Goal: Task Accomplishment & Management: Manage account settings

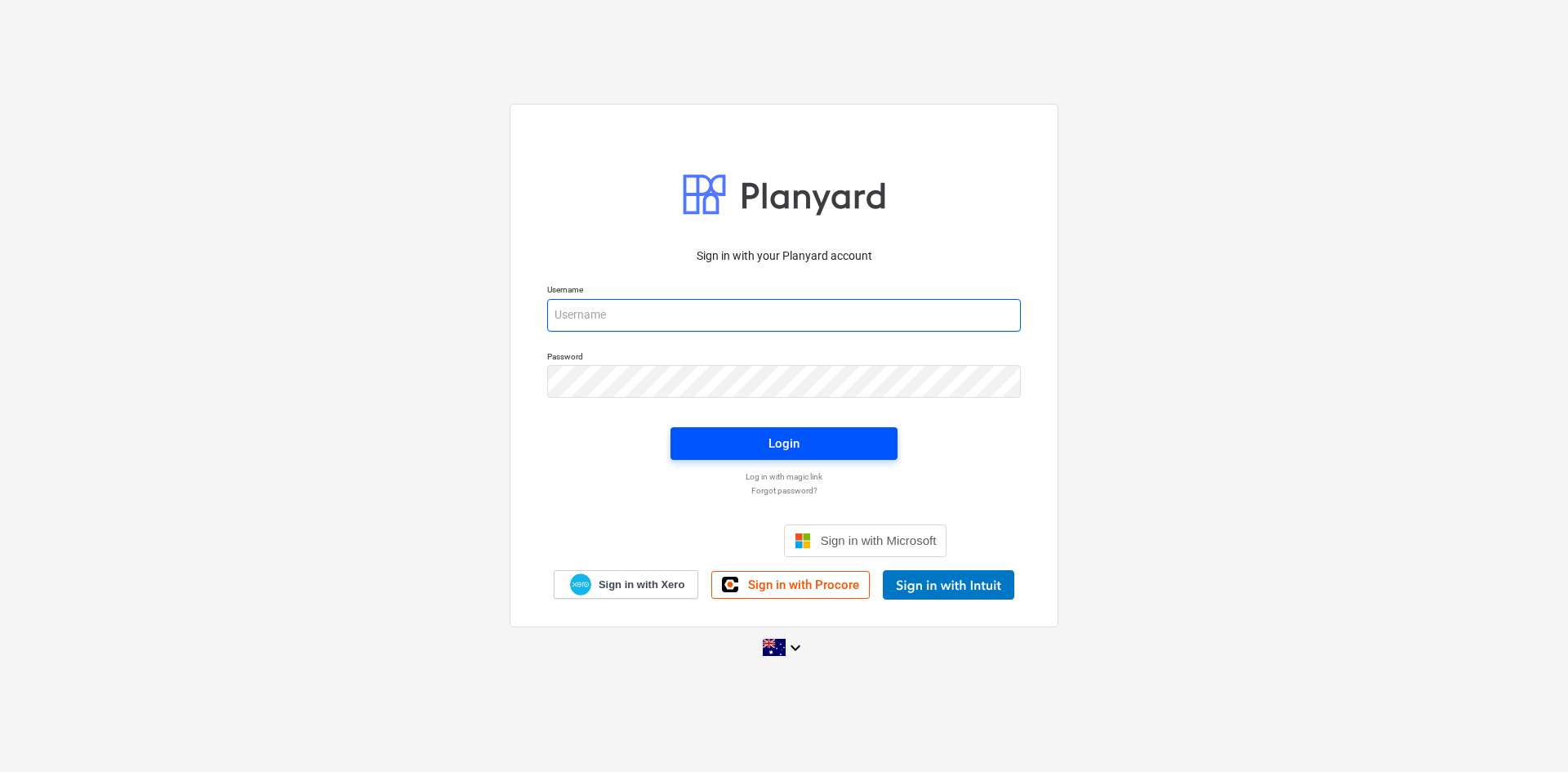
type input "[EMAIL_ADDRESS][DOMAIN_NAME]"
click at [786, 443] on div "Login" at bounding box center [783, 444] width 31 height 22
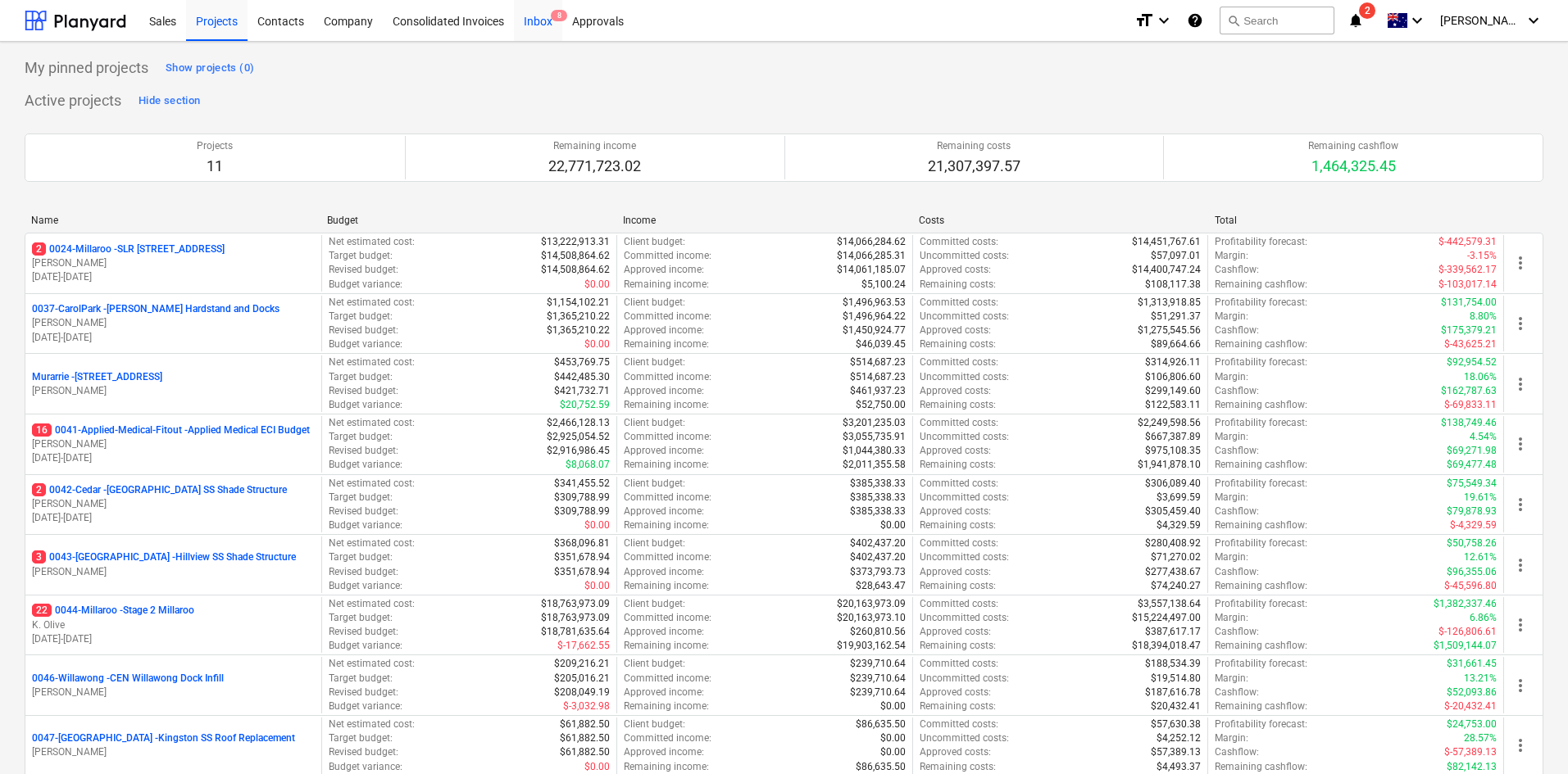
click at [538, 24] on div "Inbox 8" at bounding box center [538, 20] width 48 height 42
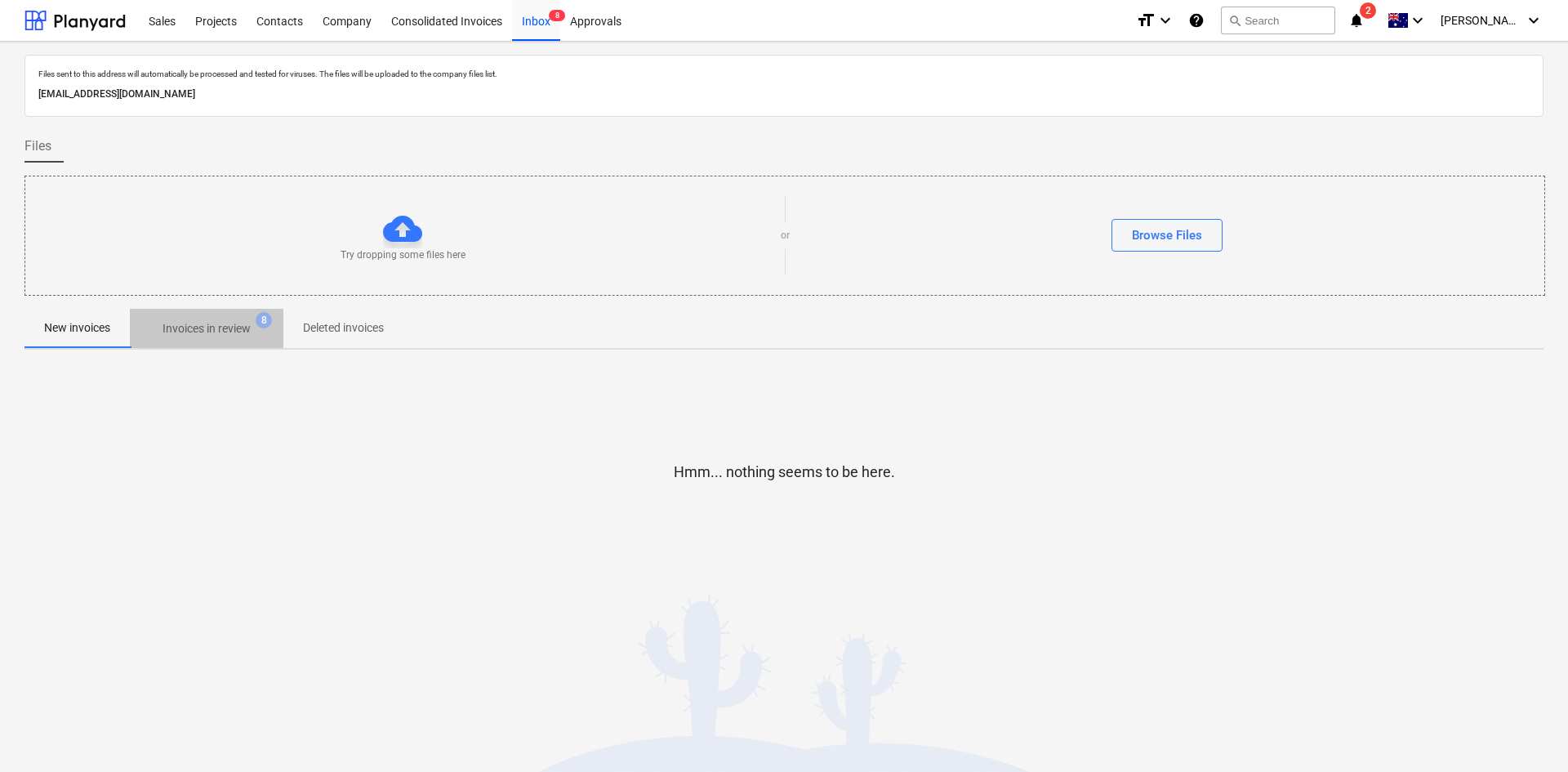
click at [244, 322] on p "Invoices in review" at bounding box center [206, 328] width 88 height 17
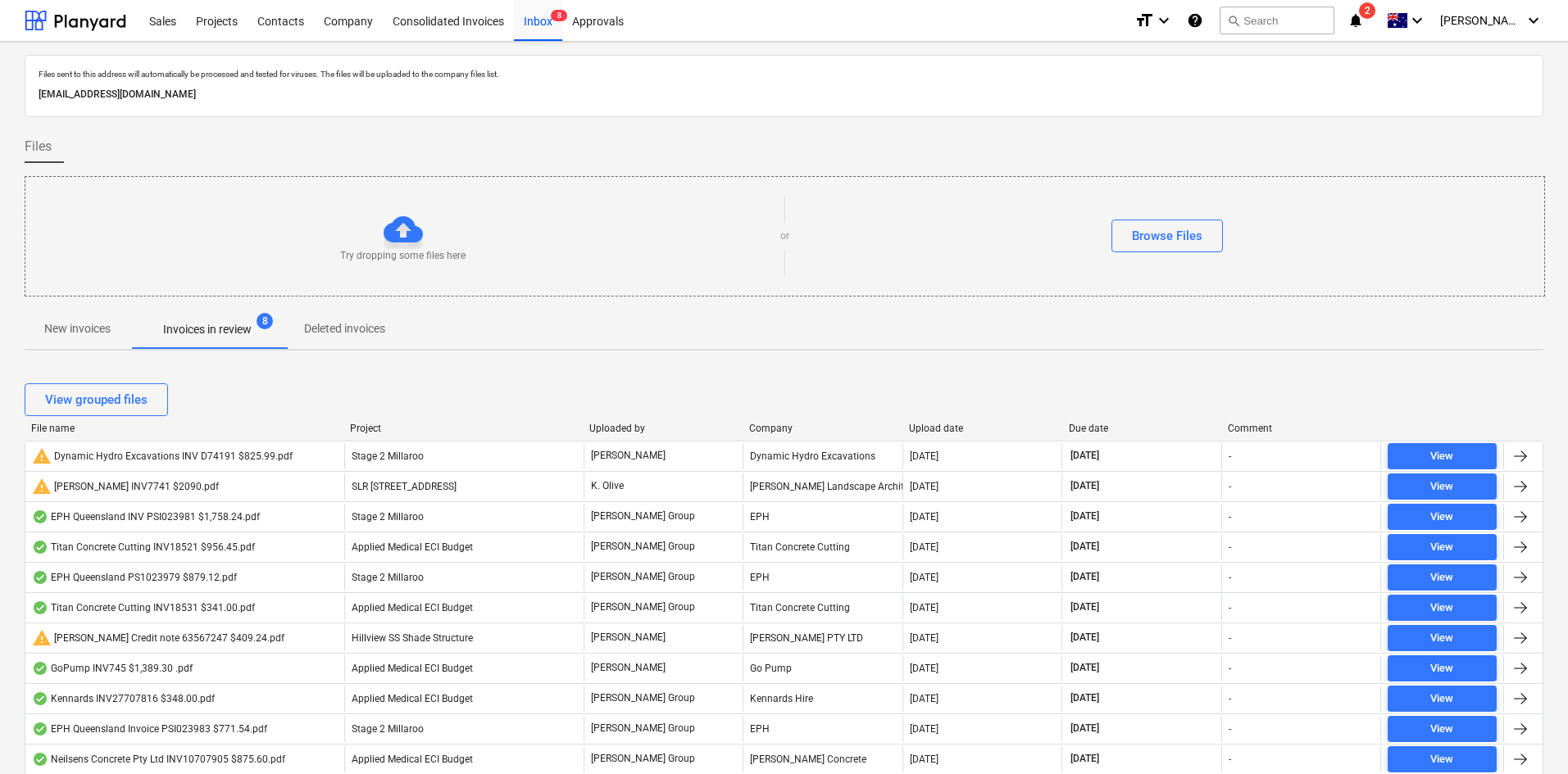
click at [66, 320] on p "New invoices" at bounding box center [77, 328] width 67 height 17
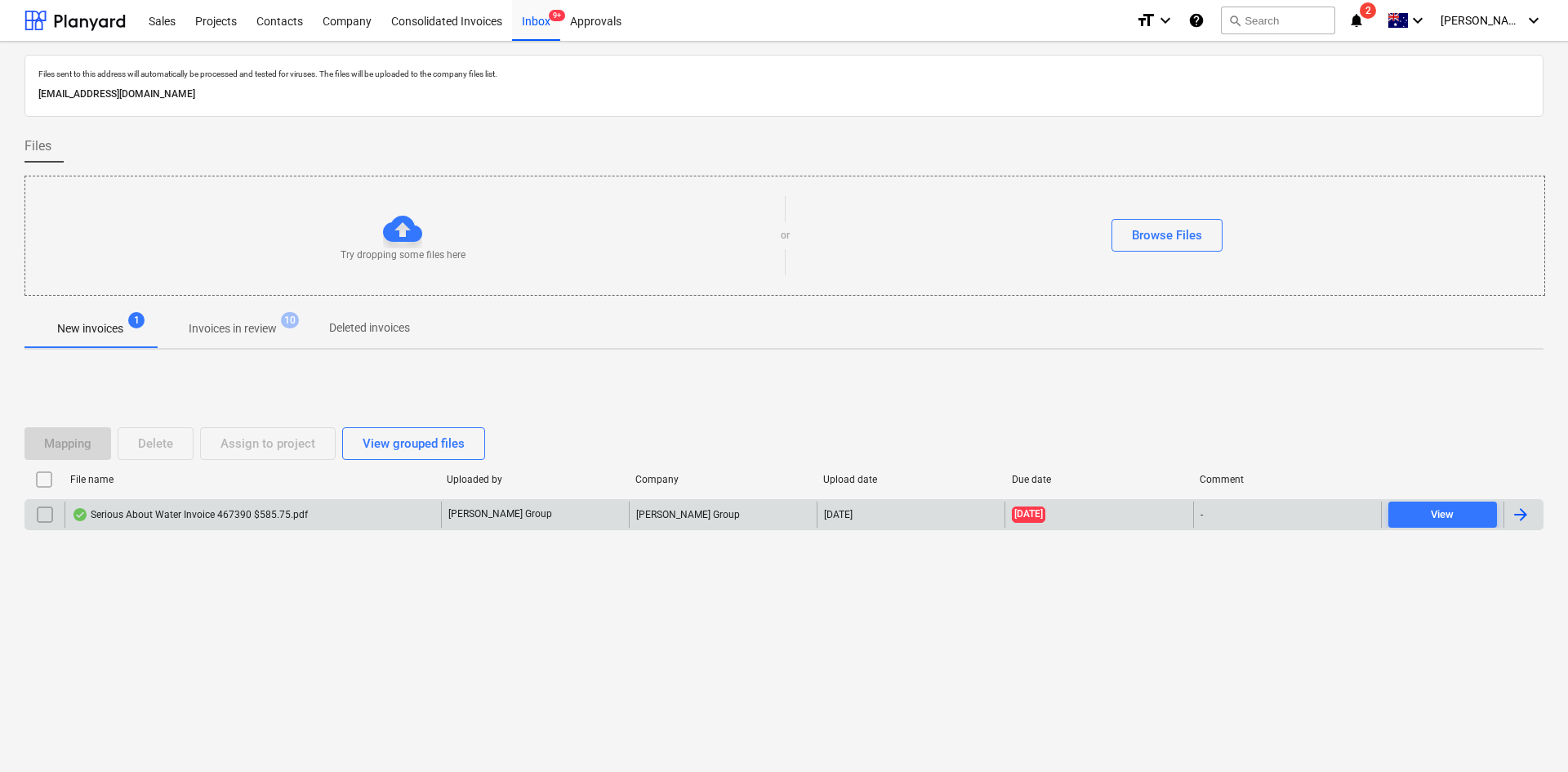
click at [301, 508] on div "Serious About Water Invoice 467390 $585.75.pdf" at bounding box center [190, 515] width 236 height 13
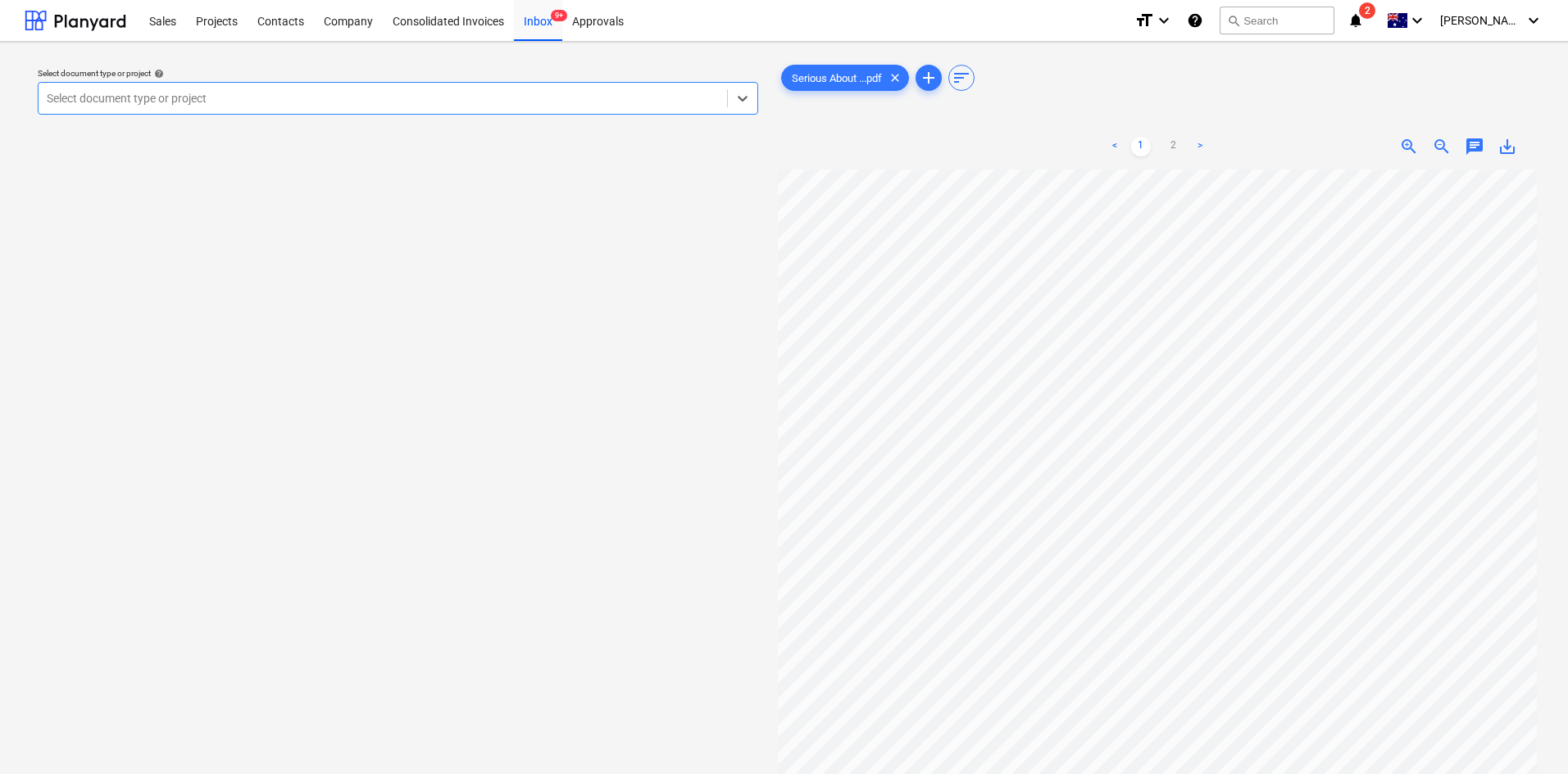
click at [100, 94] on div at bounding box center [383, 98] width 672 height 17
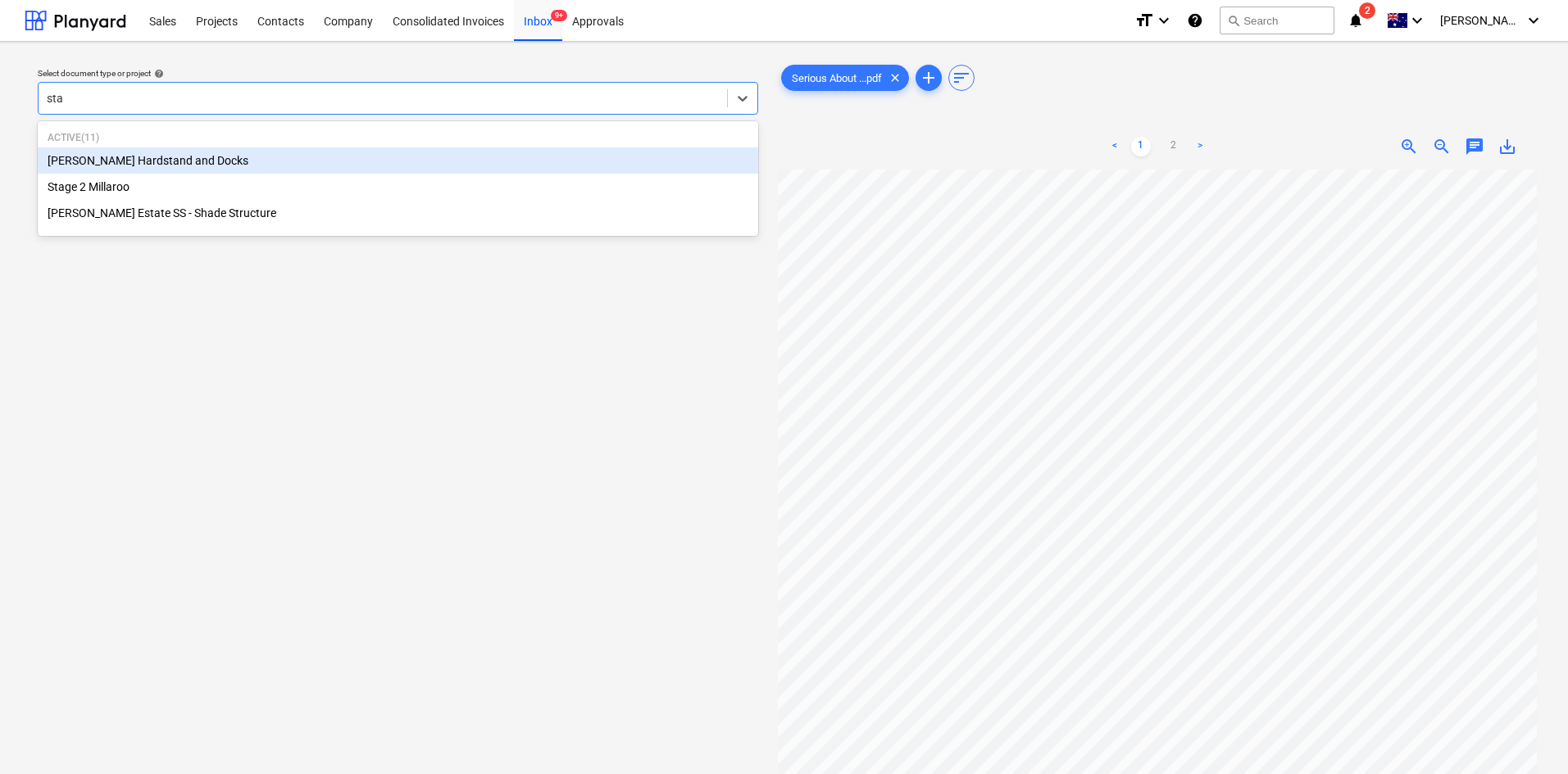
type input "stag"
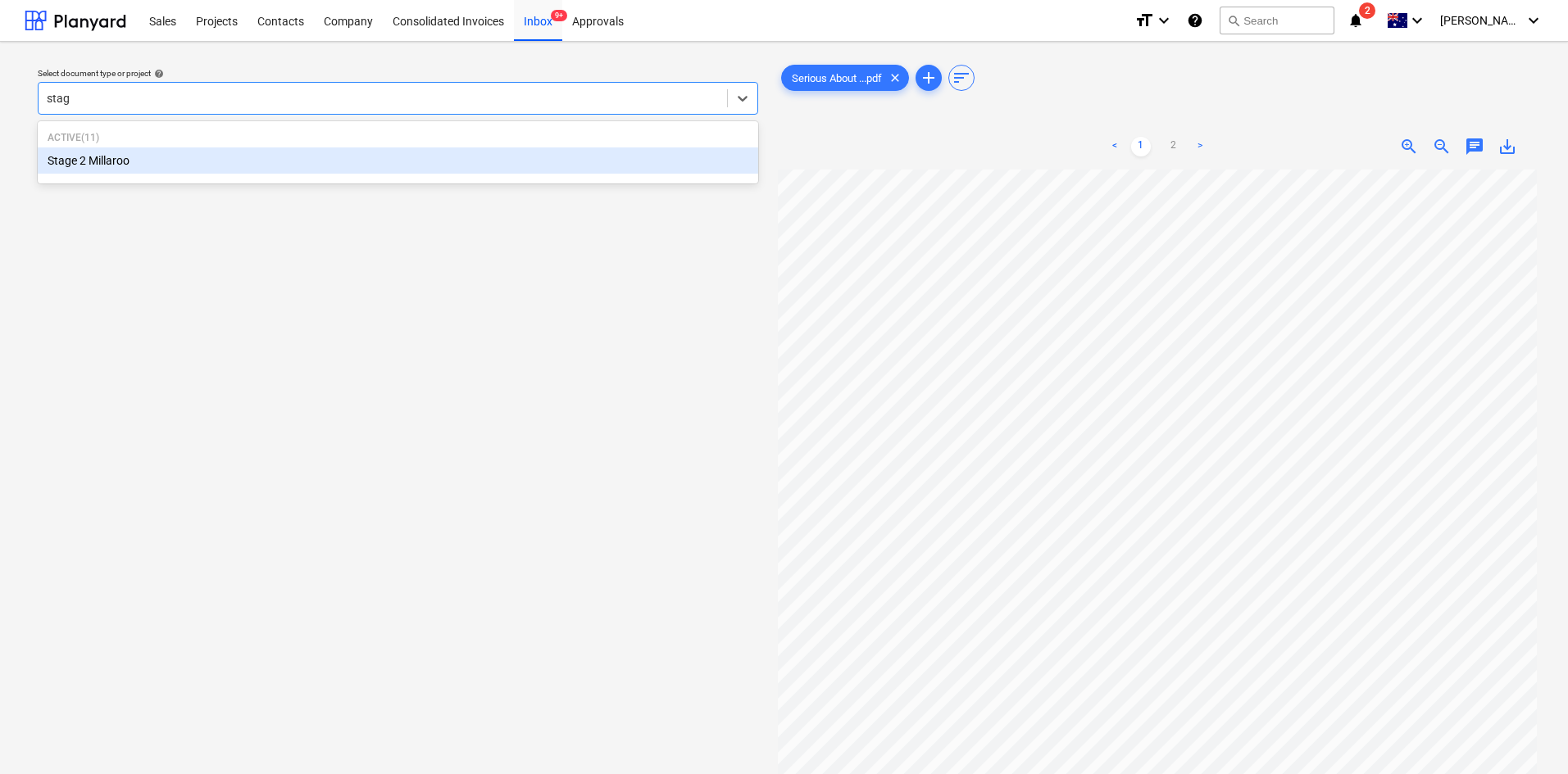
click at [102, 157] on div "Stage 2 Millaroo" at bounding box center [398, 160] width 720 height 27
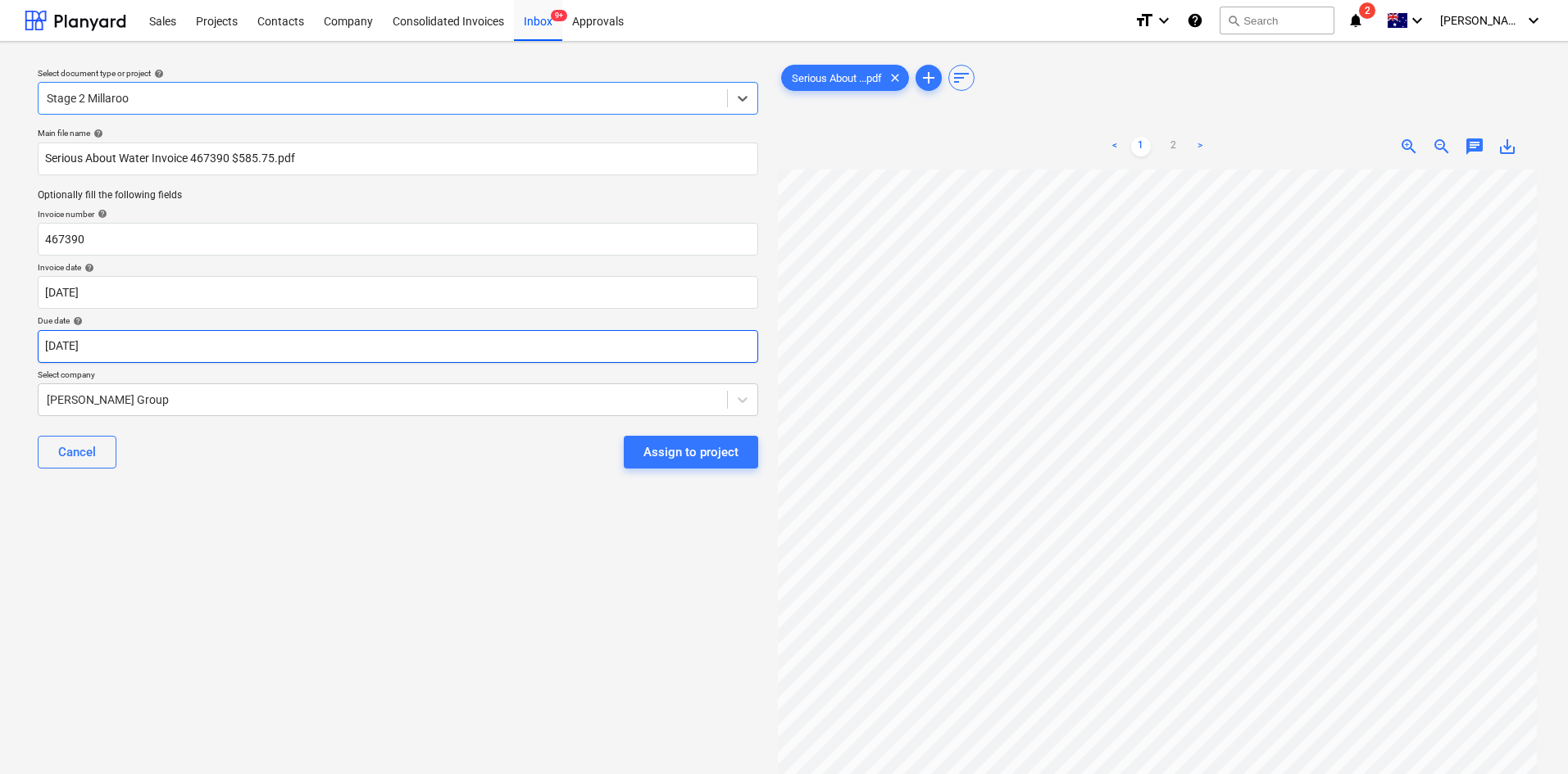
click at [165, 349] on body "Sales Projects Contacts Company Consolidated Invoices Inbox 9+ Approvals format…" at bounding box center [784, 387] width 1568 height 774
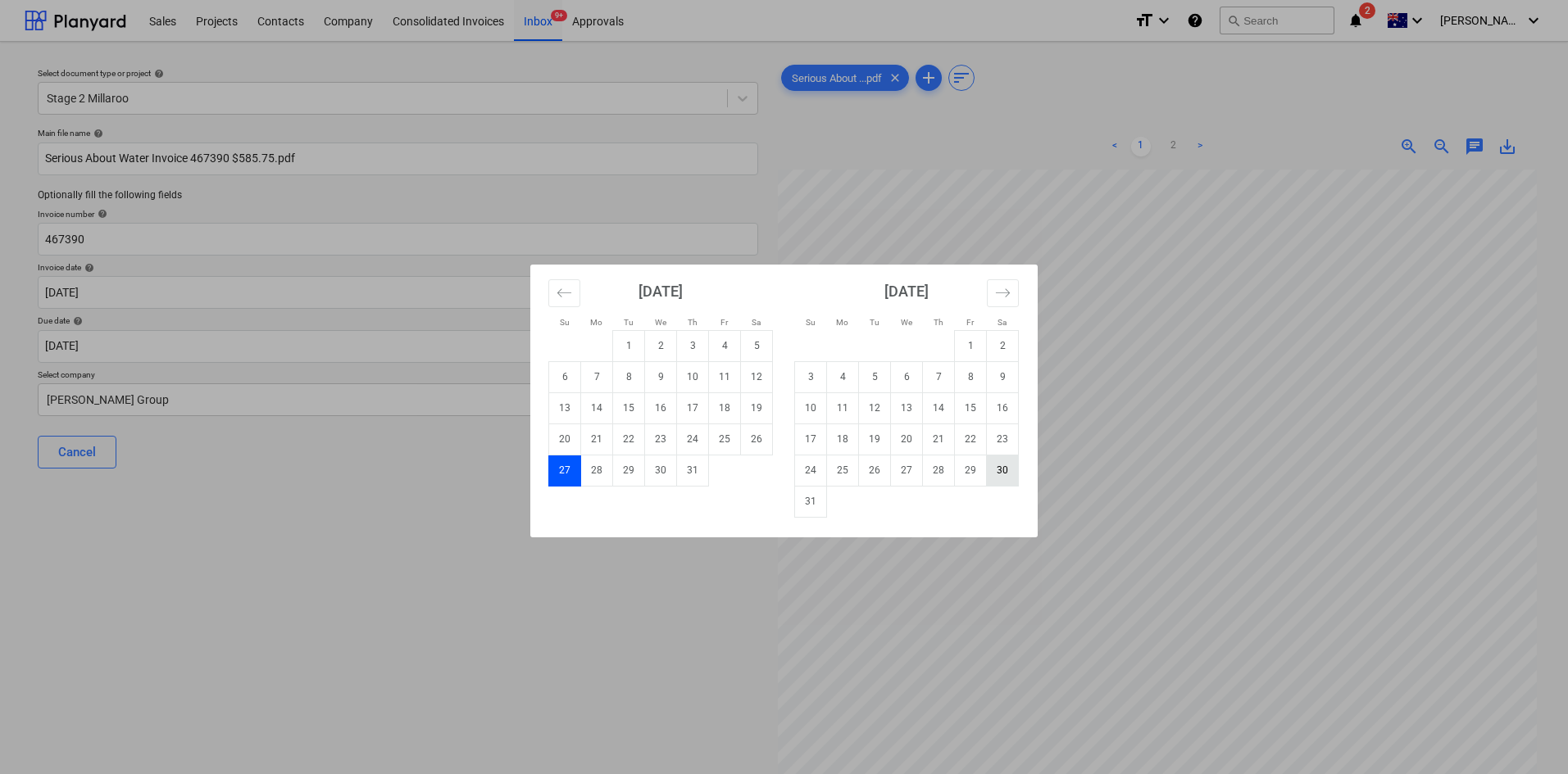
click at [999, 471] on td "30" at bounding box center [1003, 470] width 32 height 31
type input "[DATE]"
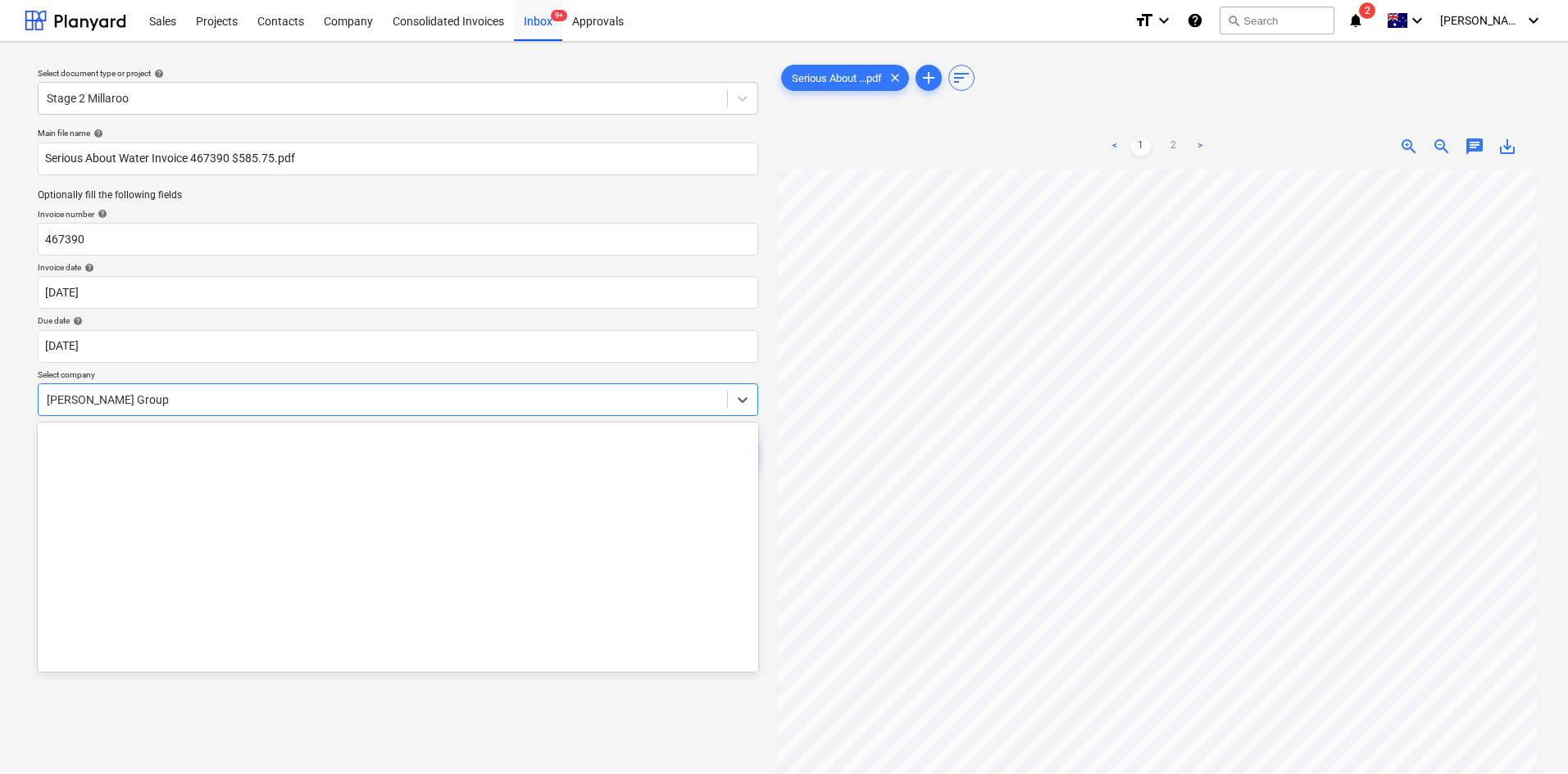
click at [147, 395] on div at bounding box center [383, 400] width 672 height 17
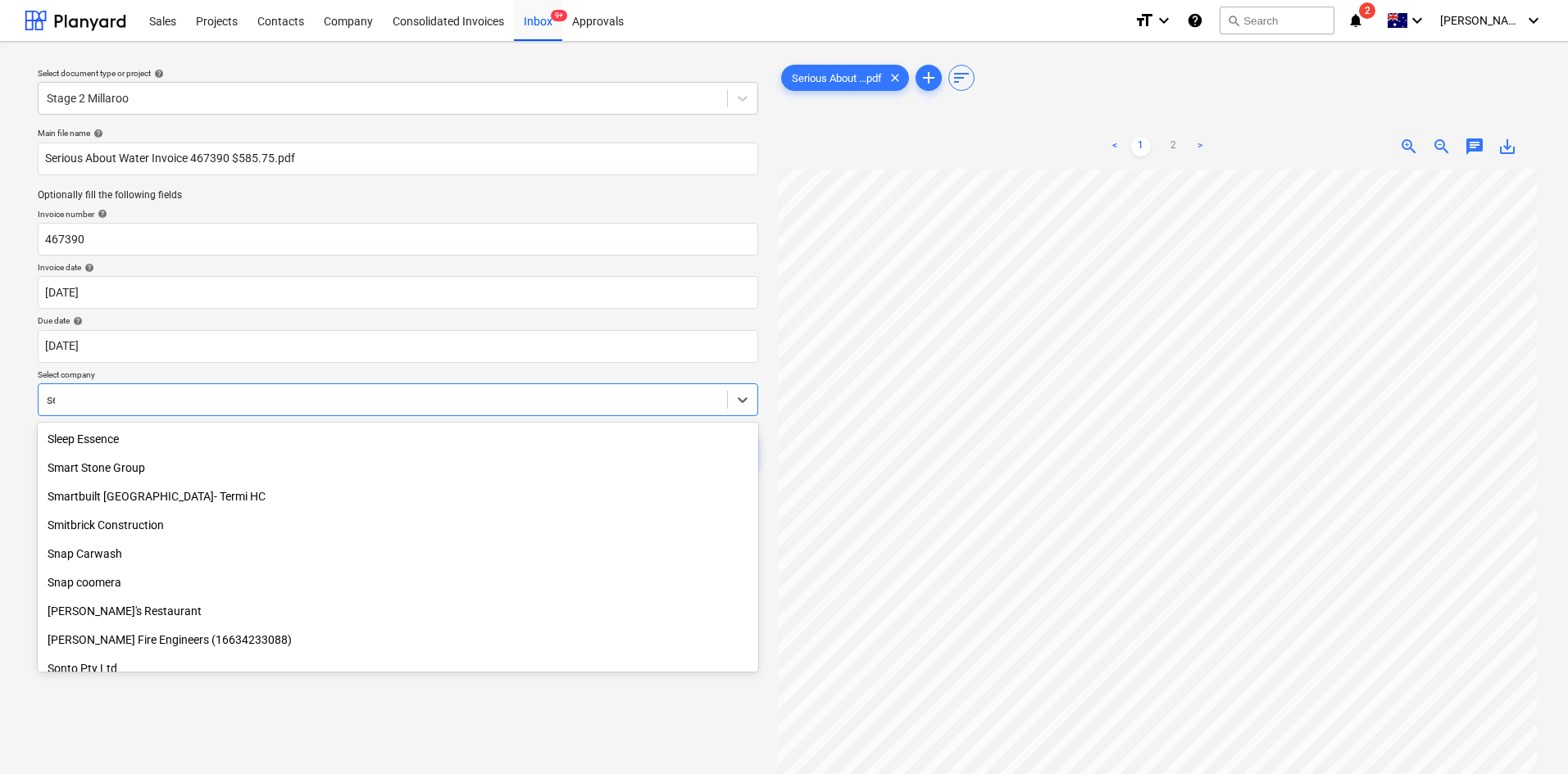
scroll to position [557, 0]
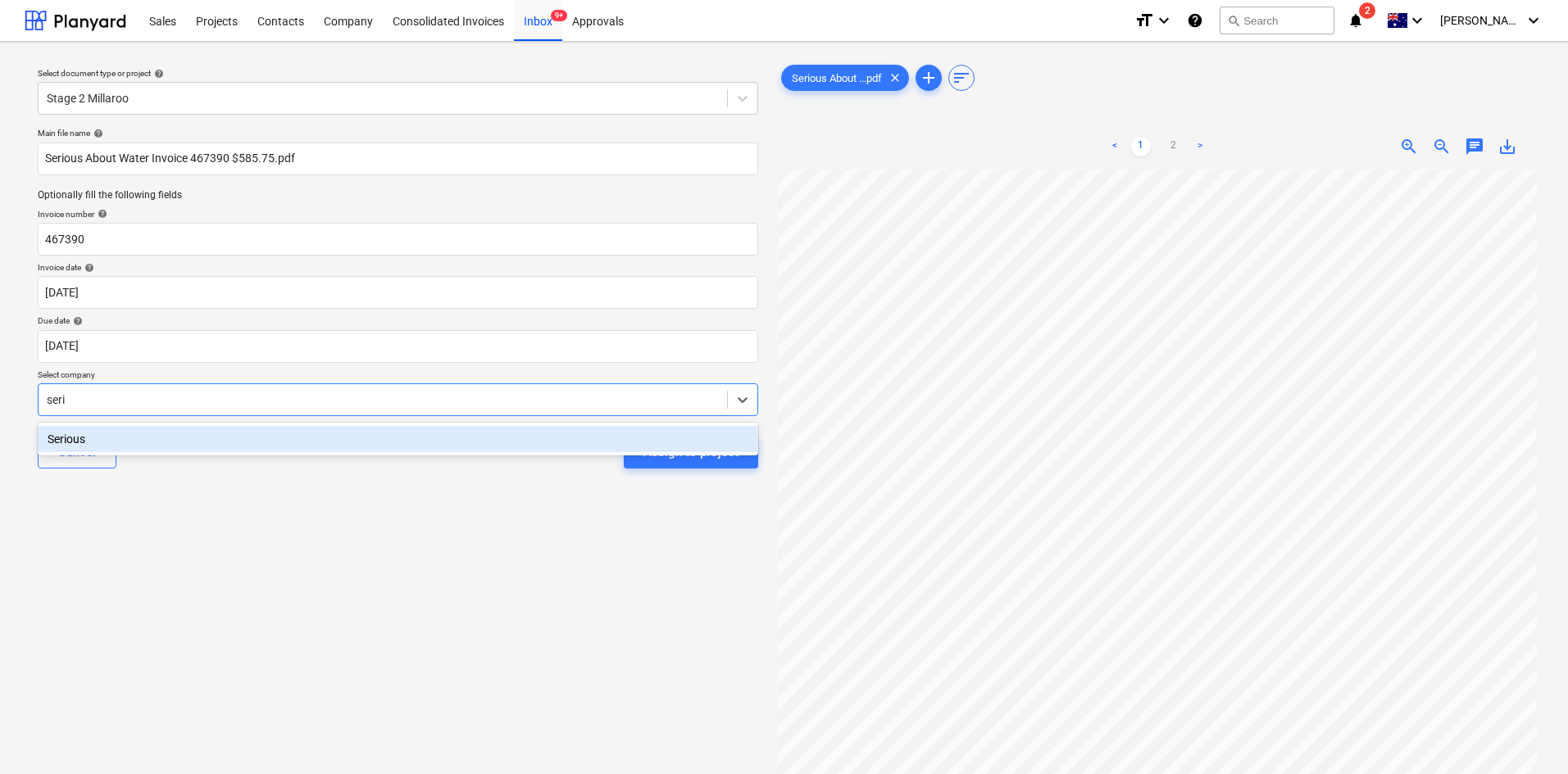
type input "[PERSON_NAME]"
click at [87, 438] on div "Serious" at bounding box center [398, 440] width 720 height 27
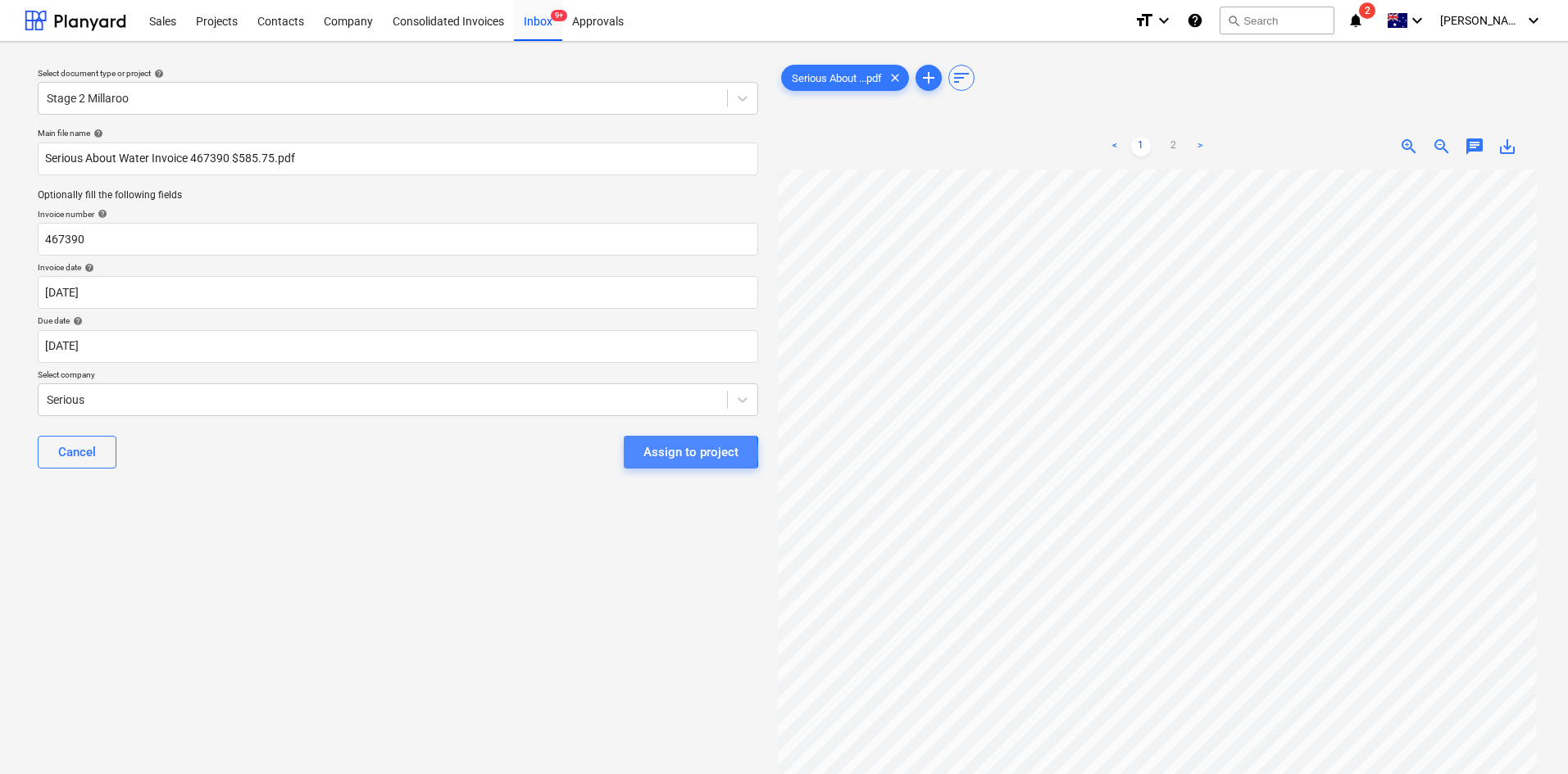
click at [655, 453] on div "Assign to project" at bounding box center [691, 452] width 95 height 22
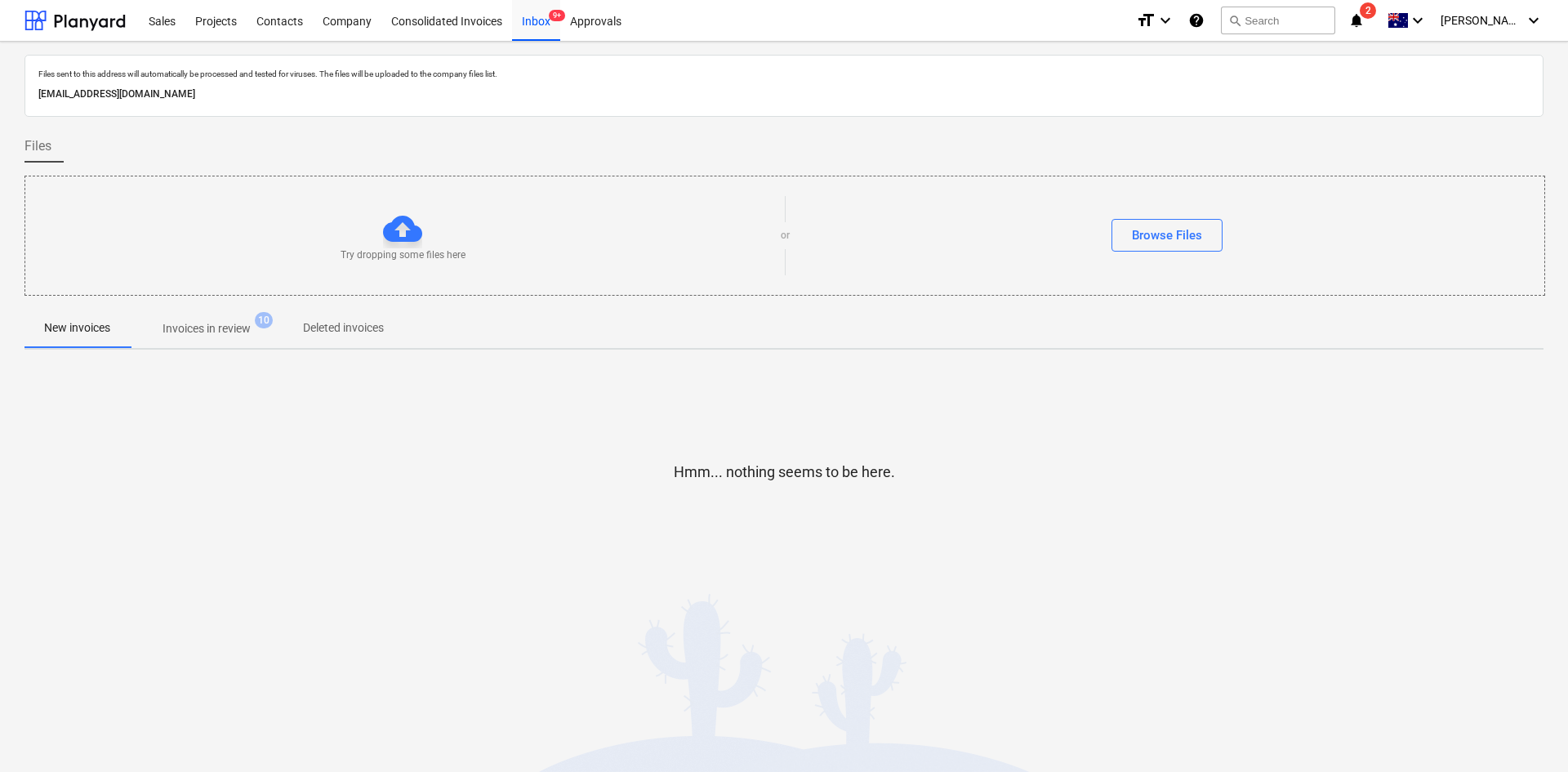
click at [1318, 592] on div "Hmm... nothing seems to be here." at bounding box center [784, 486] width 1519 height 245
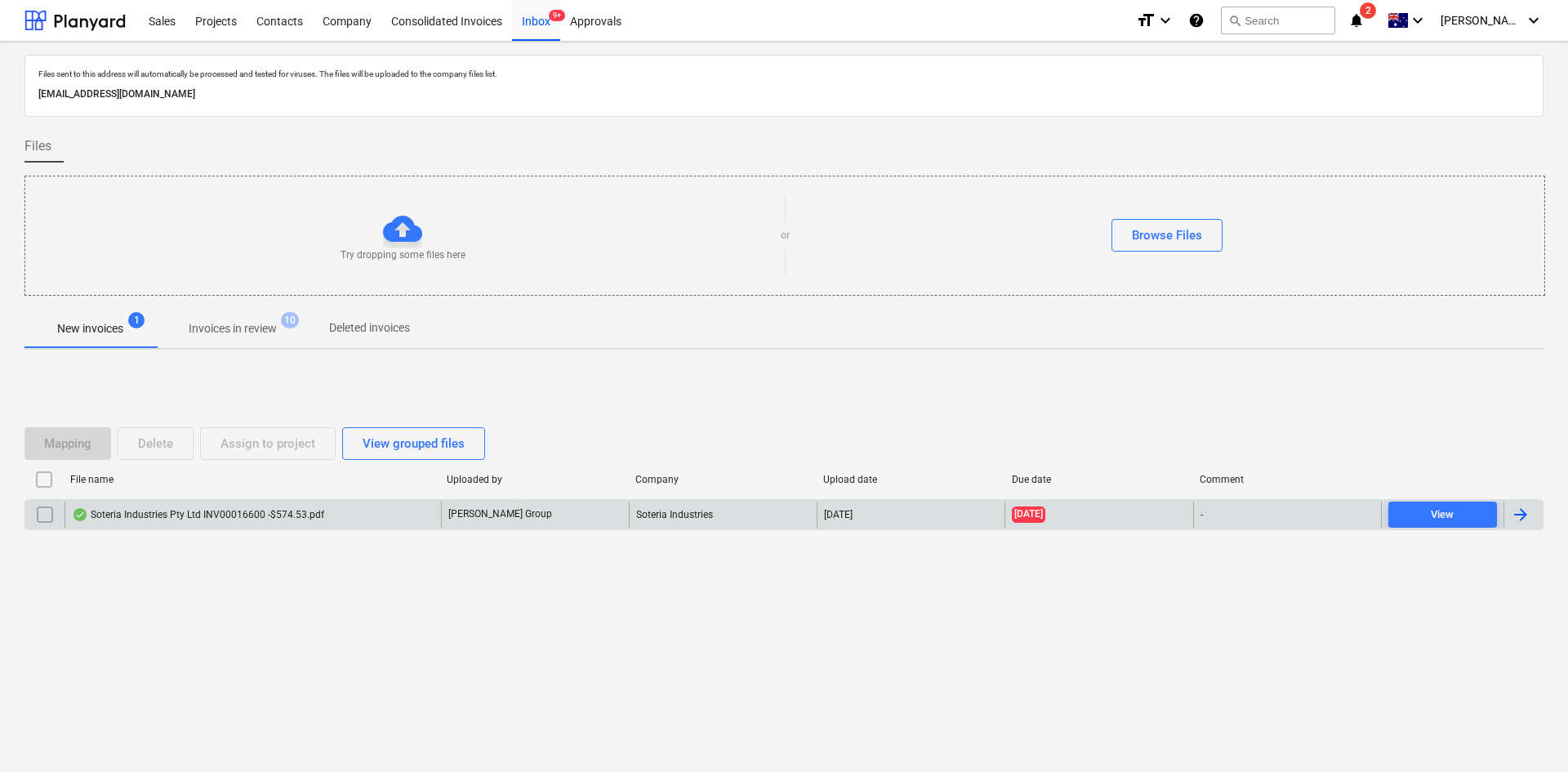
click at [269, 516] on div "Soteria Industries Pty Ltd INV00016600 -$574.53.pdf" at bounding box center [198, 515] width 253 height 13
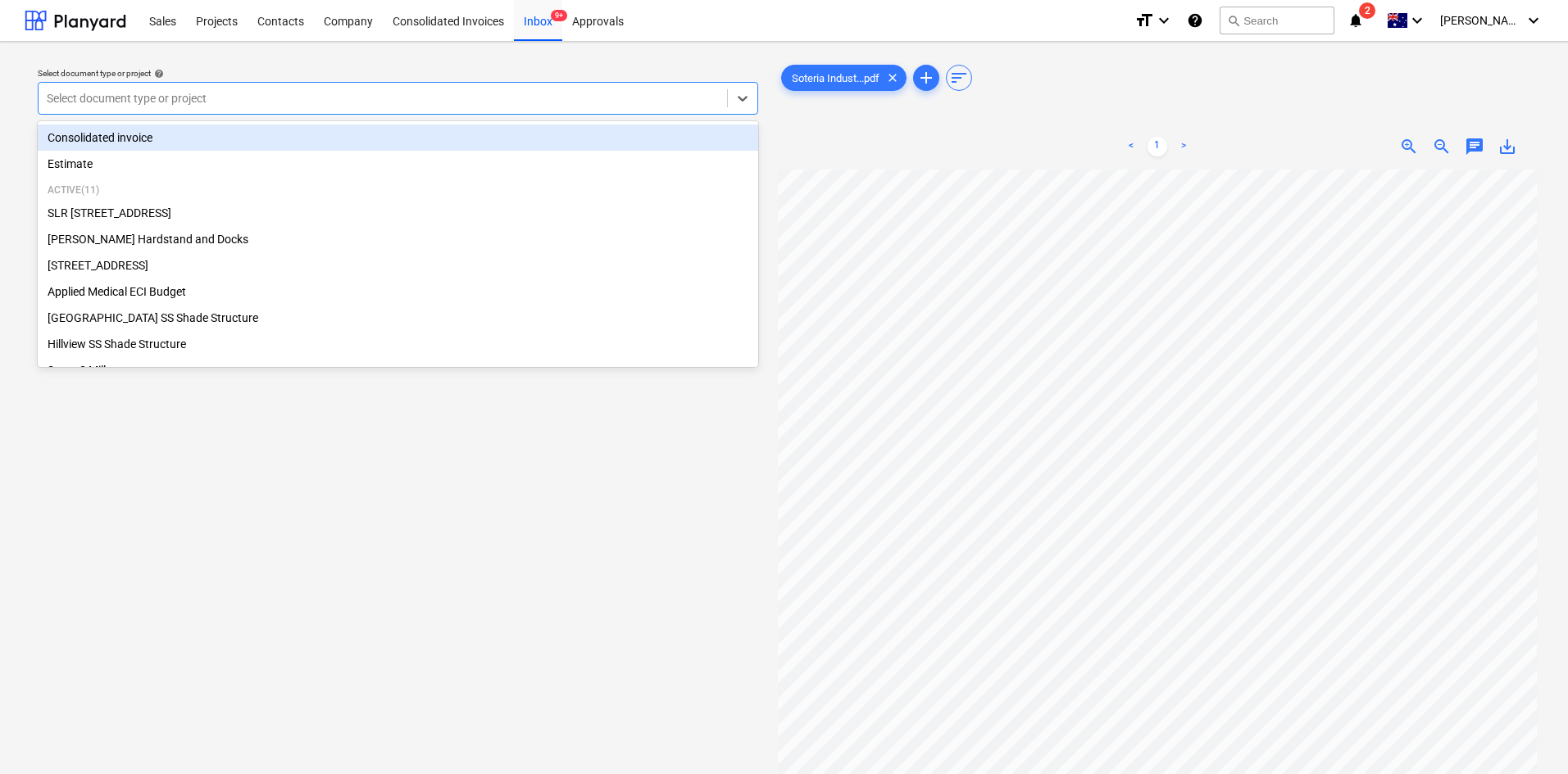
click at [606, 99] on div at bounding box center [383, 98] width 672 height 17
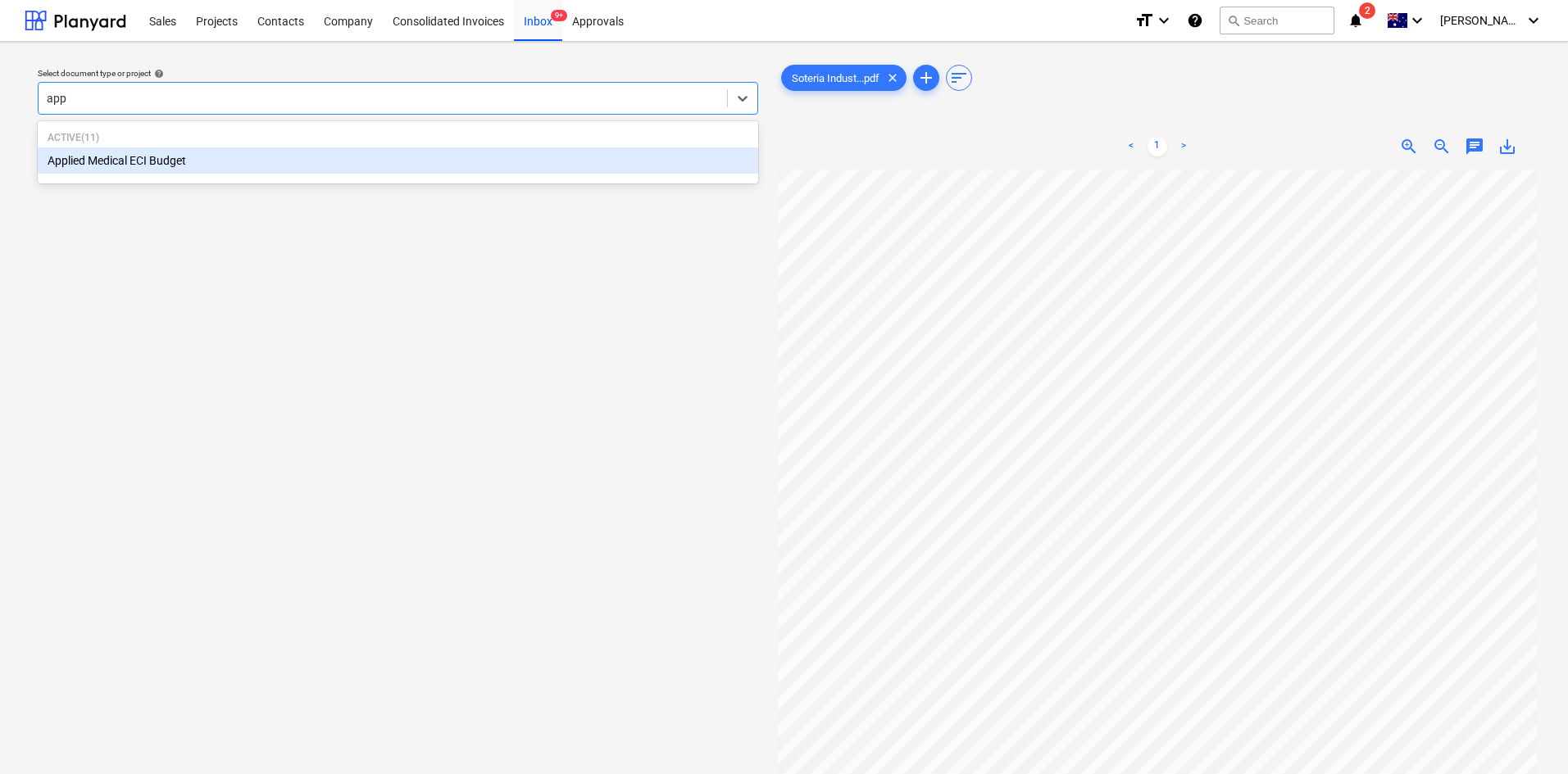
type input "appl"
click at [265, 159] on div "Applied Medical ECI Budget" at bounding box center [398, 160] width 720 height 27
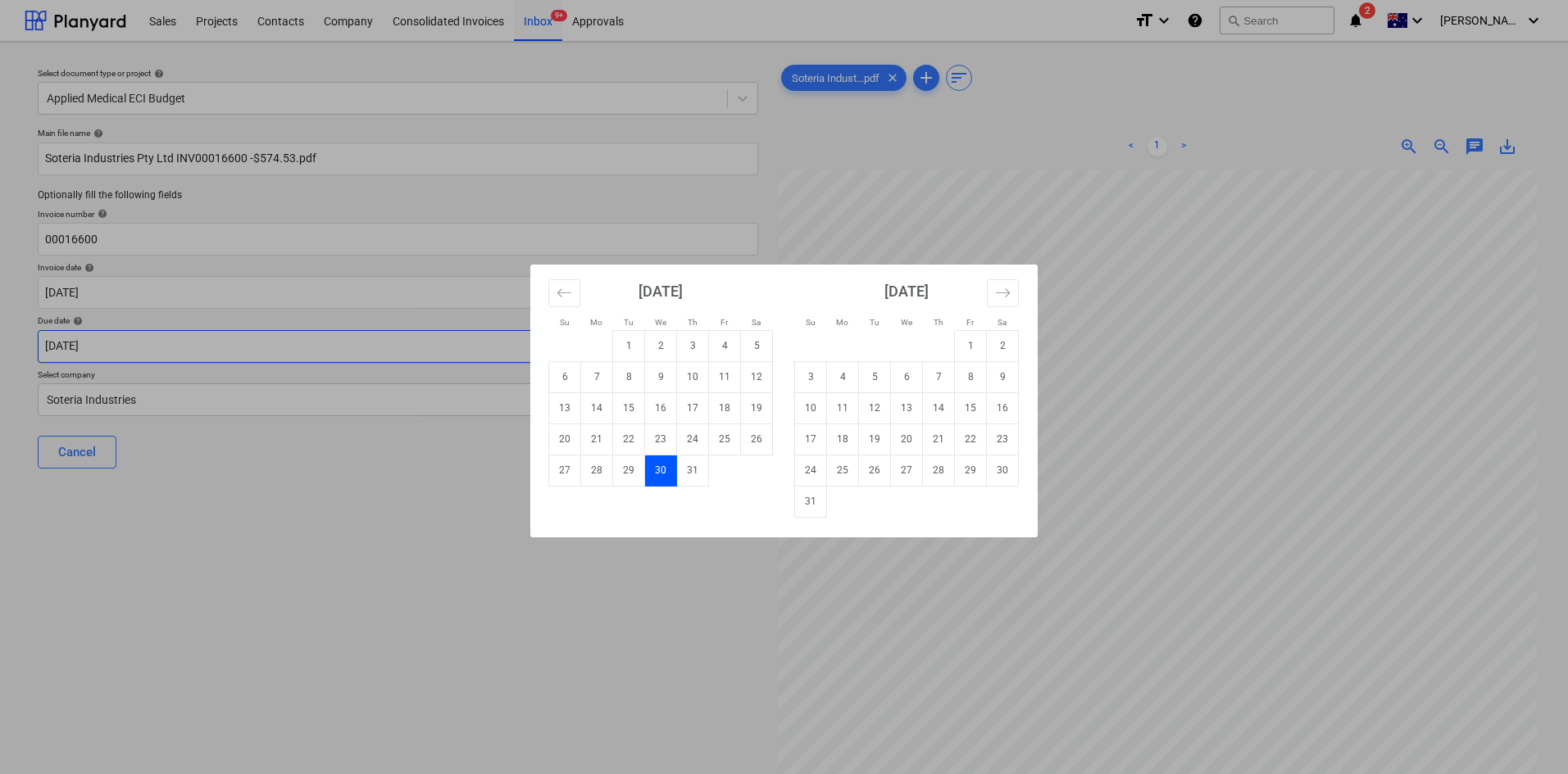
click at [142, 348] on body "Sales Projects Contacts Company Consolidated Invoices Inbox 9+ Approvals format…" at bounding box center [784, 387] width 1568 height 774
click at [989, 479] on td "30" at bounding box center [1003, 470] width 32 height 31
type input "[DATE]"
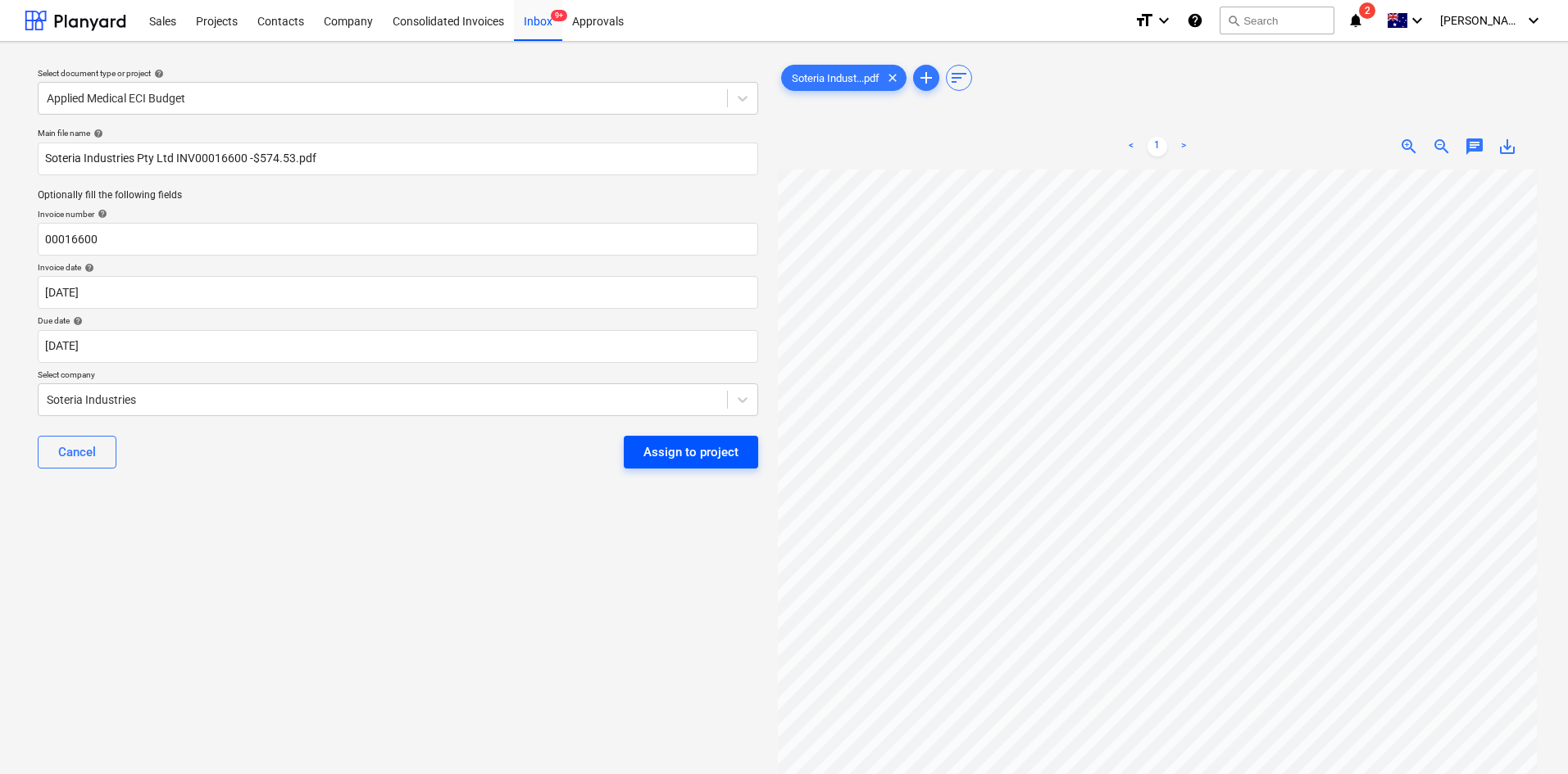
click at [716, 452] on div "Assign to project" at bounding box center [691, 452] width 95 height 22
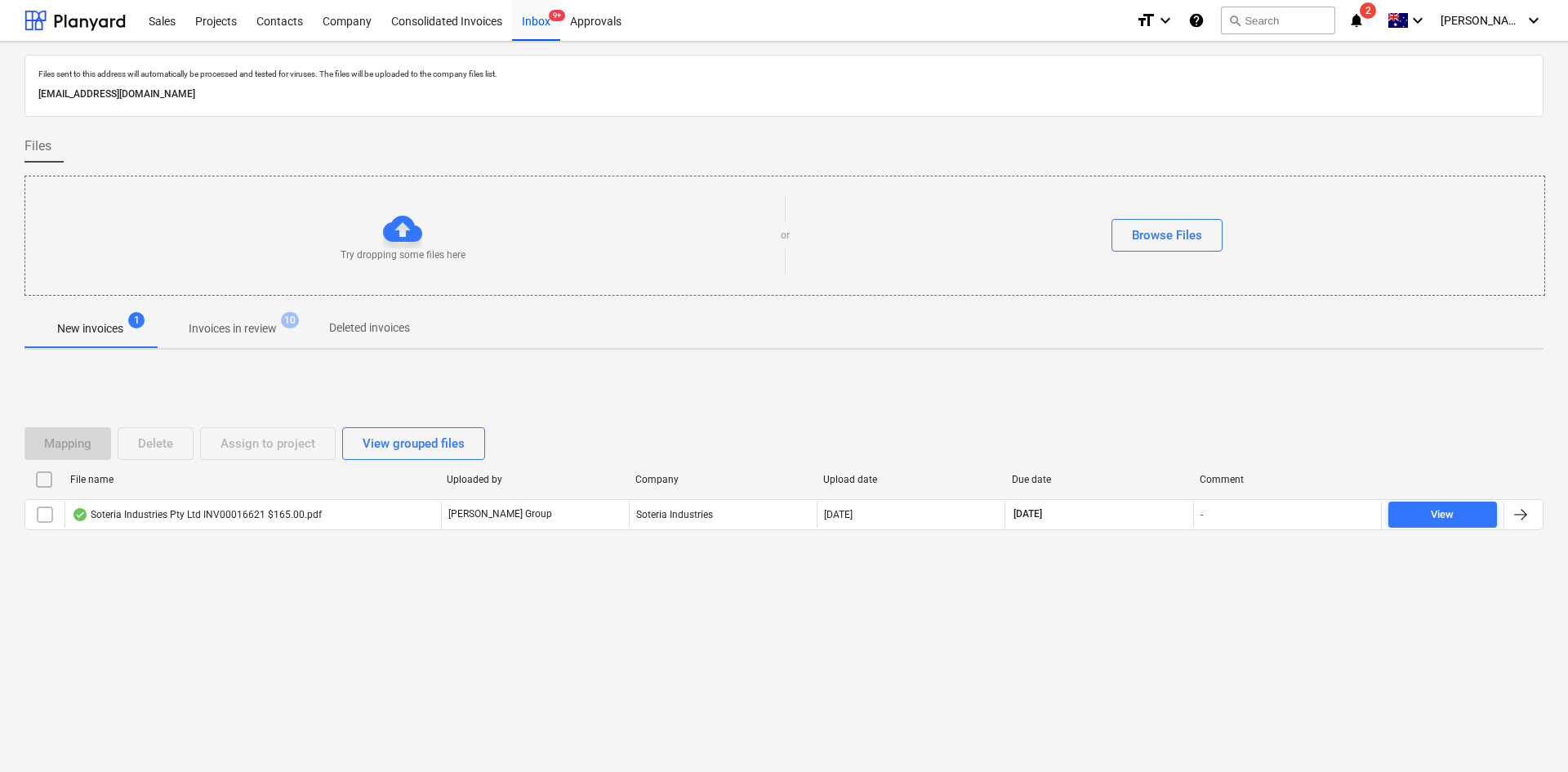
click at [227, 514] on div "Soteria Industries Pty Ltd INV00016621 $165.00.pdf" at bounding box center [197, 515] width 250 height 13
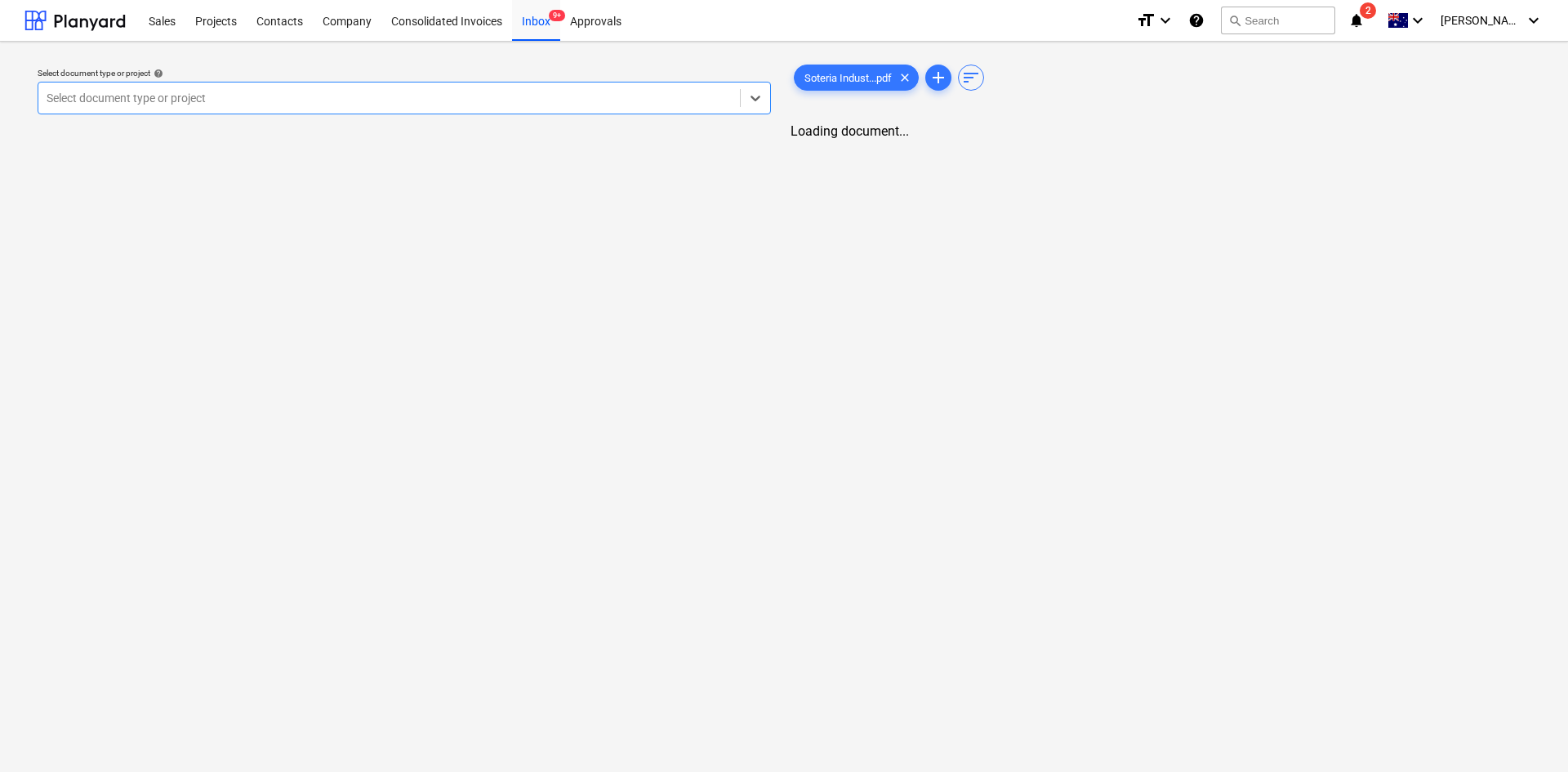
click at [224, 95] on div at bounding box center [389, 98] width 685 height 17
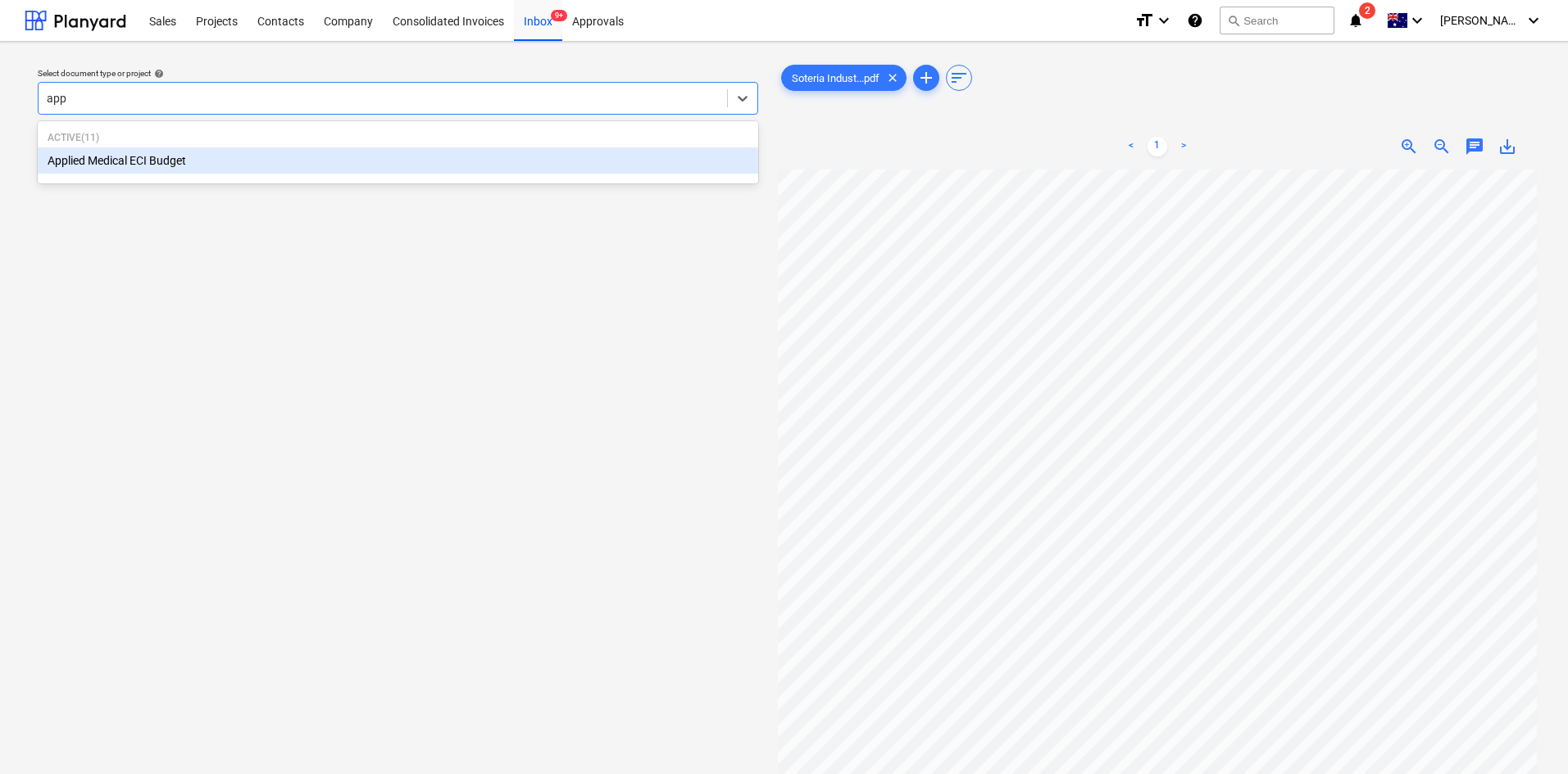
type input "appl"
click at [167, 156] on div "Applied Medical ECI Budget" at bounding box center [398, 160] width 720 height 27
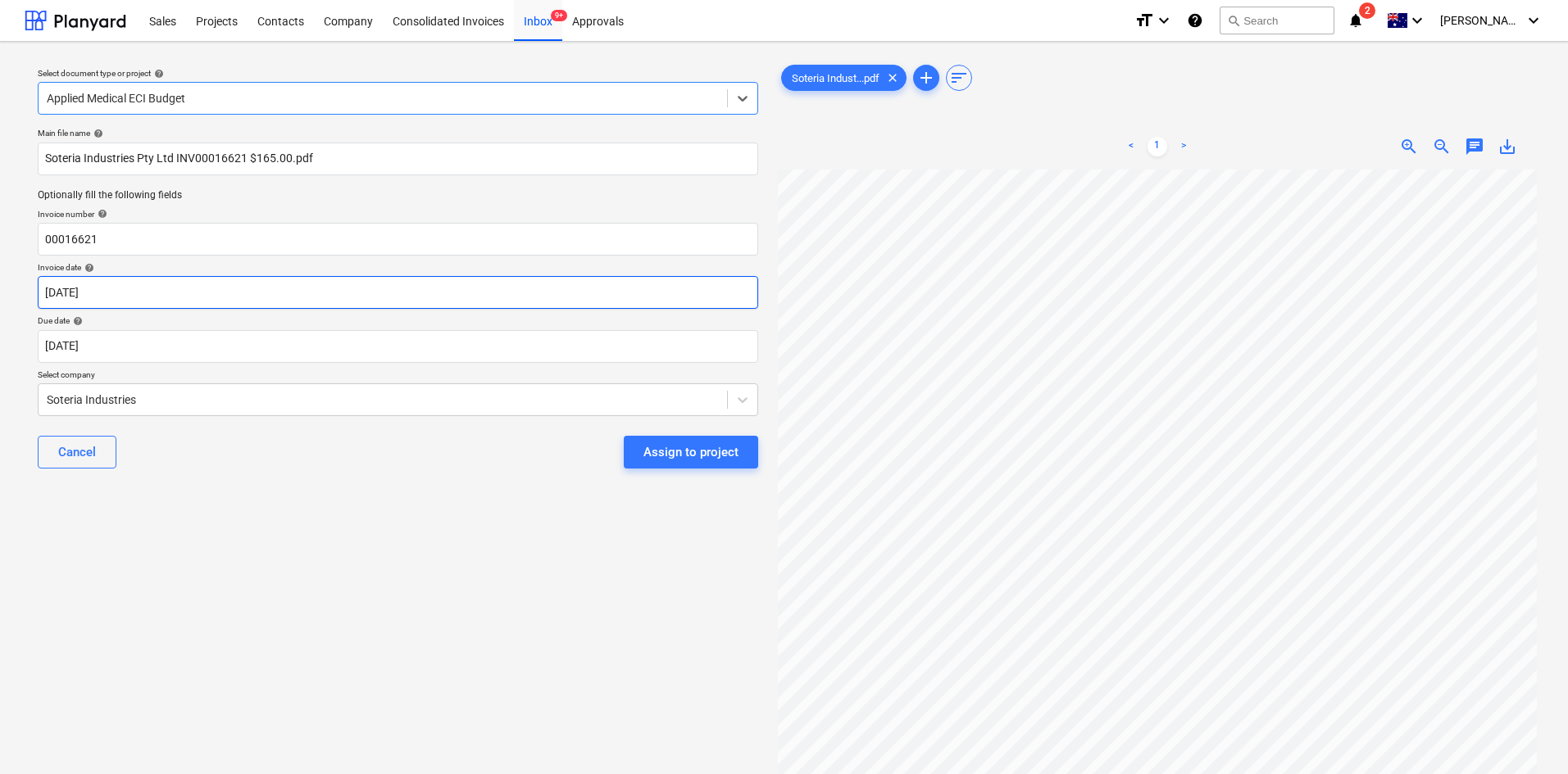
click at [126, 298] on body "Sales Projects Contacts Company Consolidated Invoices Inbox 9+ Approvals format…" at bounding box center [784, 387] width 1568 height 774
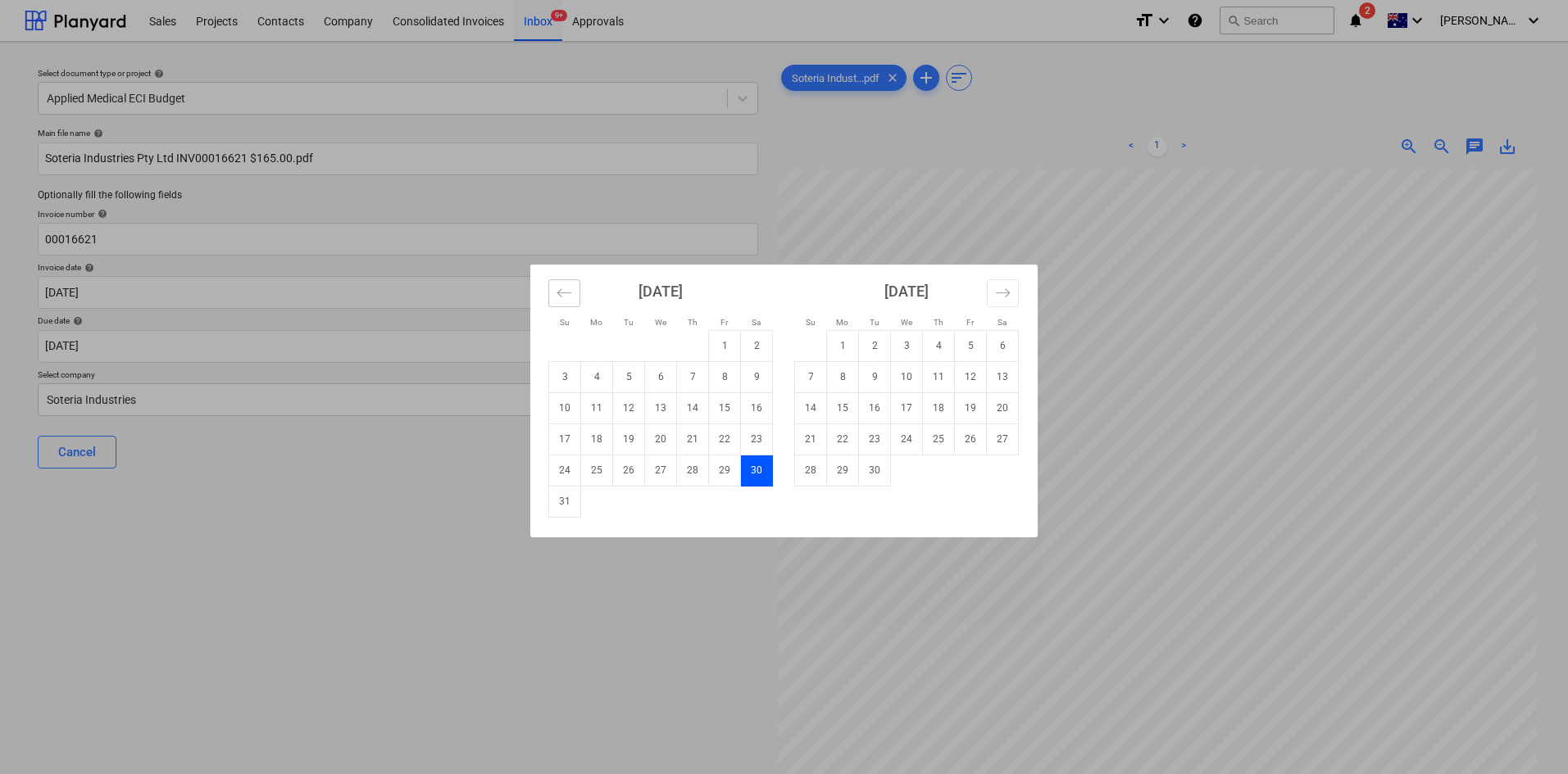
click at [563, 293] on icon "Move backward to switch to the previous month." at bounding box center [564, 293] width 14 height 8
click at [732, 353] on td "4" at bounding box center [725, 345] width 32 height 31
type input "[DATE]"
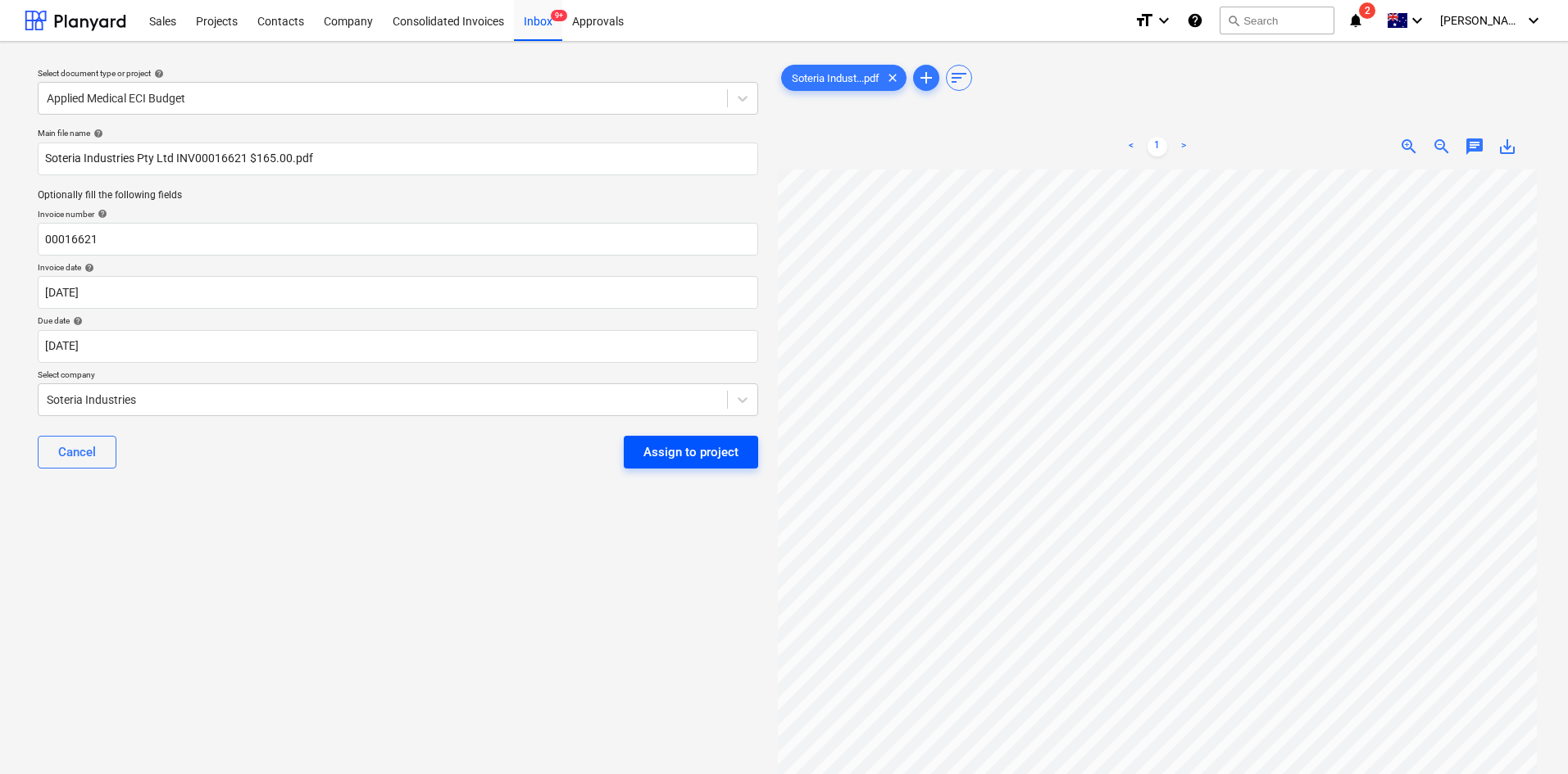
click at [702, 456] on div "Assign to project" at bounding box center [691, 452] width 95 height 22
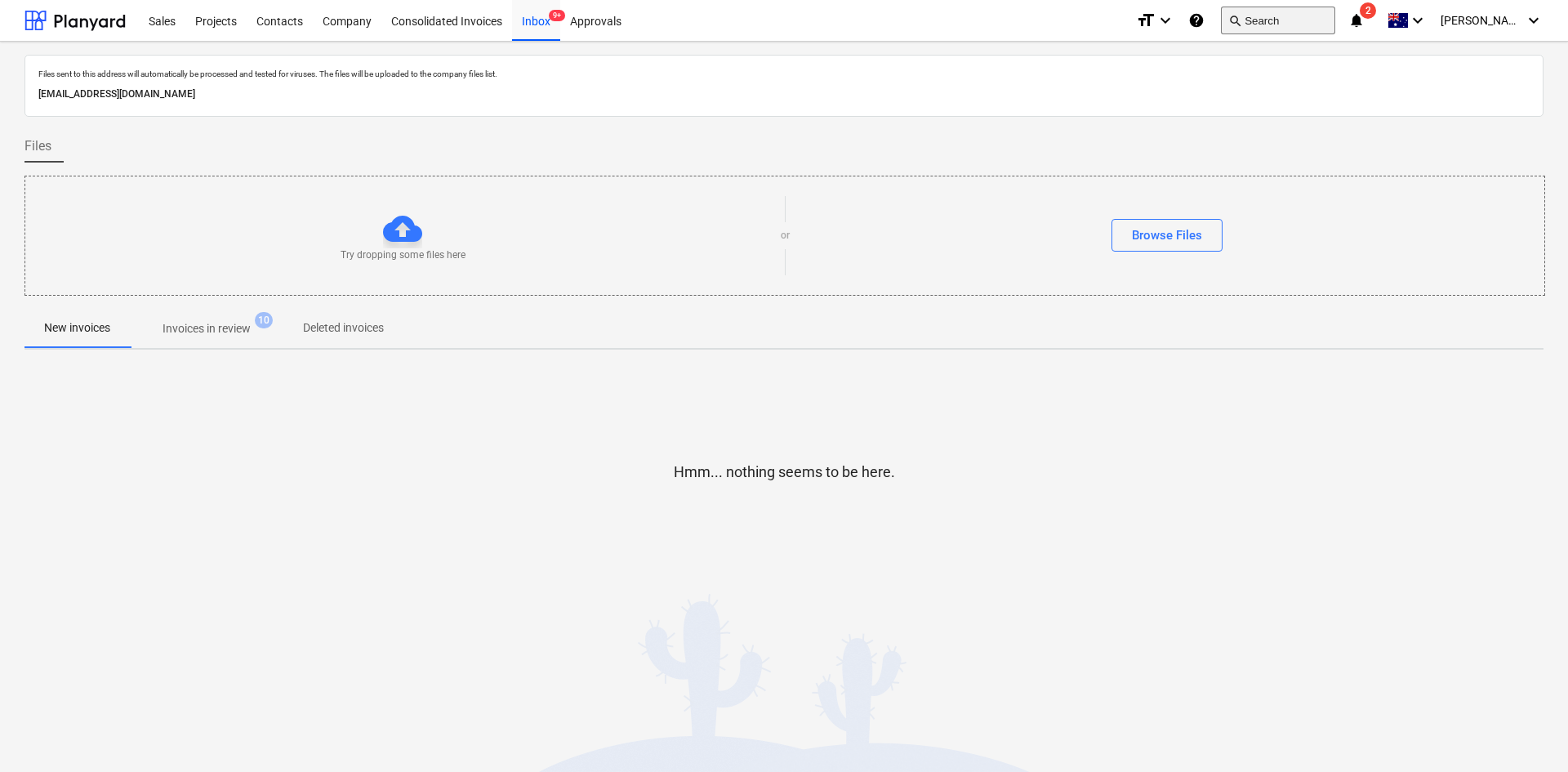
click at [1286, 23] on button "search Search" at bounding box center [1279, 21] width 114 height 28
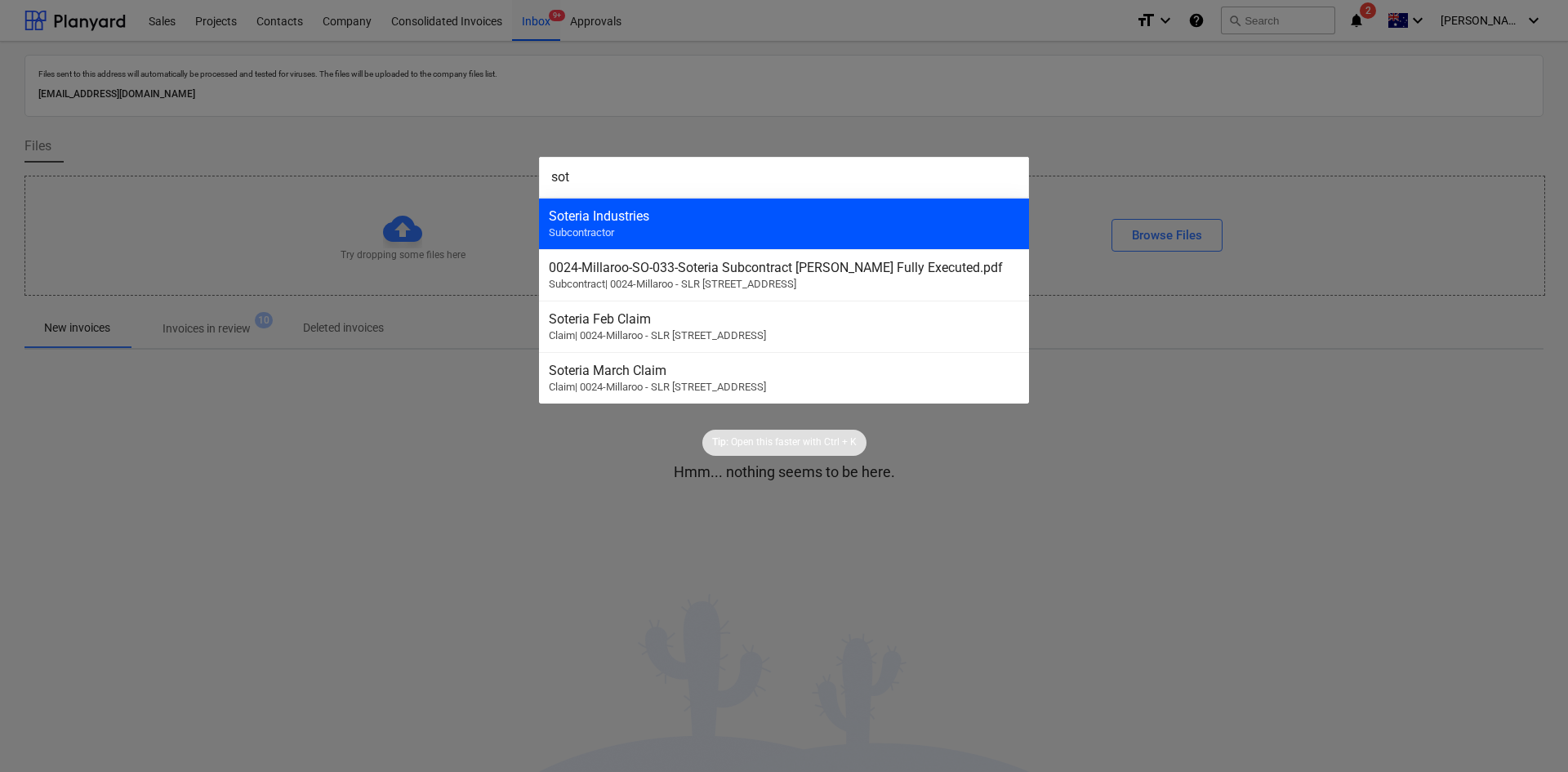
type input "sot"
click at [802, 222] on div "Soteria Industries" at bounding box center [784, 216] width 471 height 16
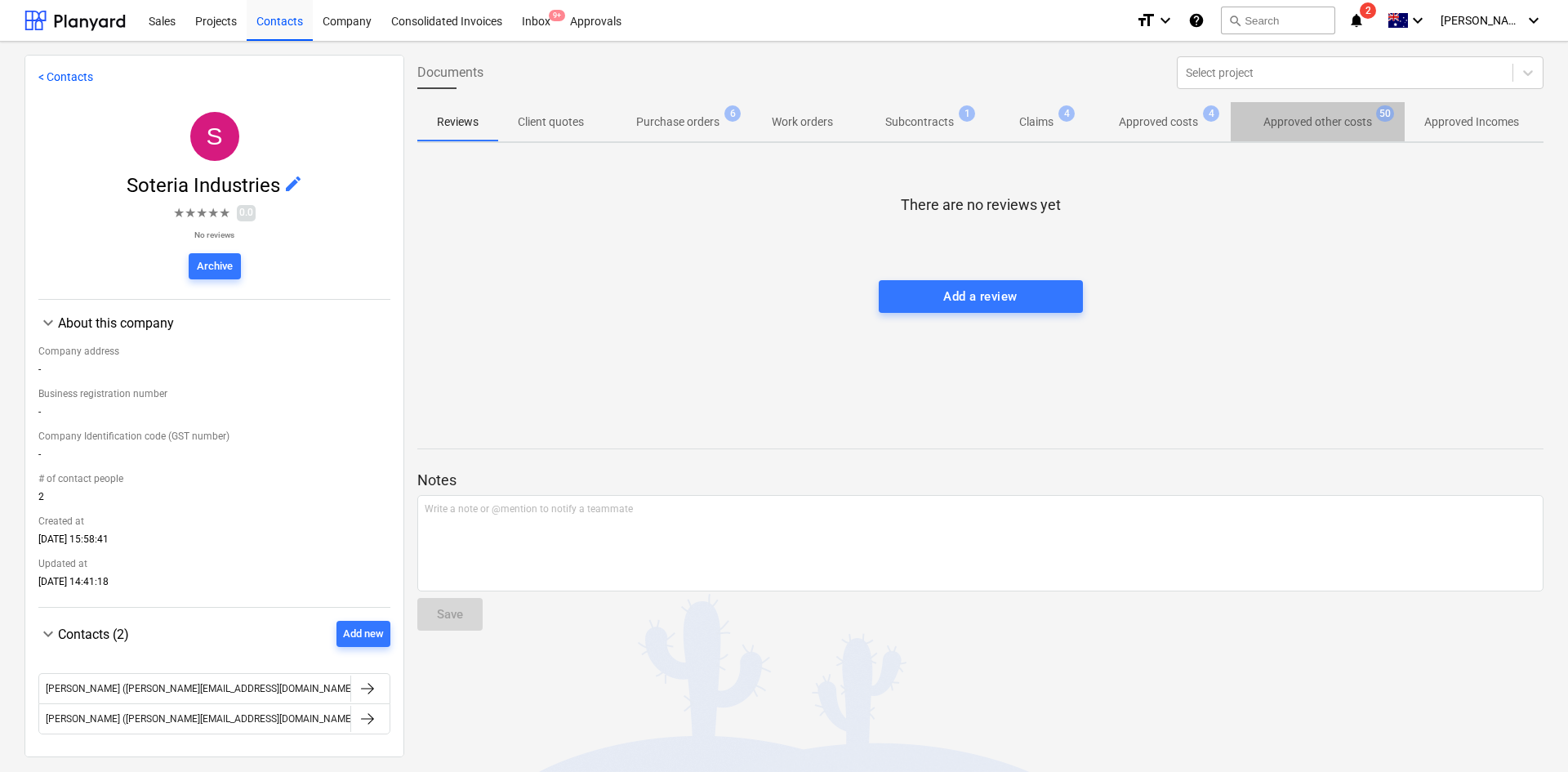
click at [1316, 121] on p "Approved other costs" at bounding box center [1318, 122] width 109 height 17
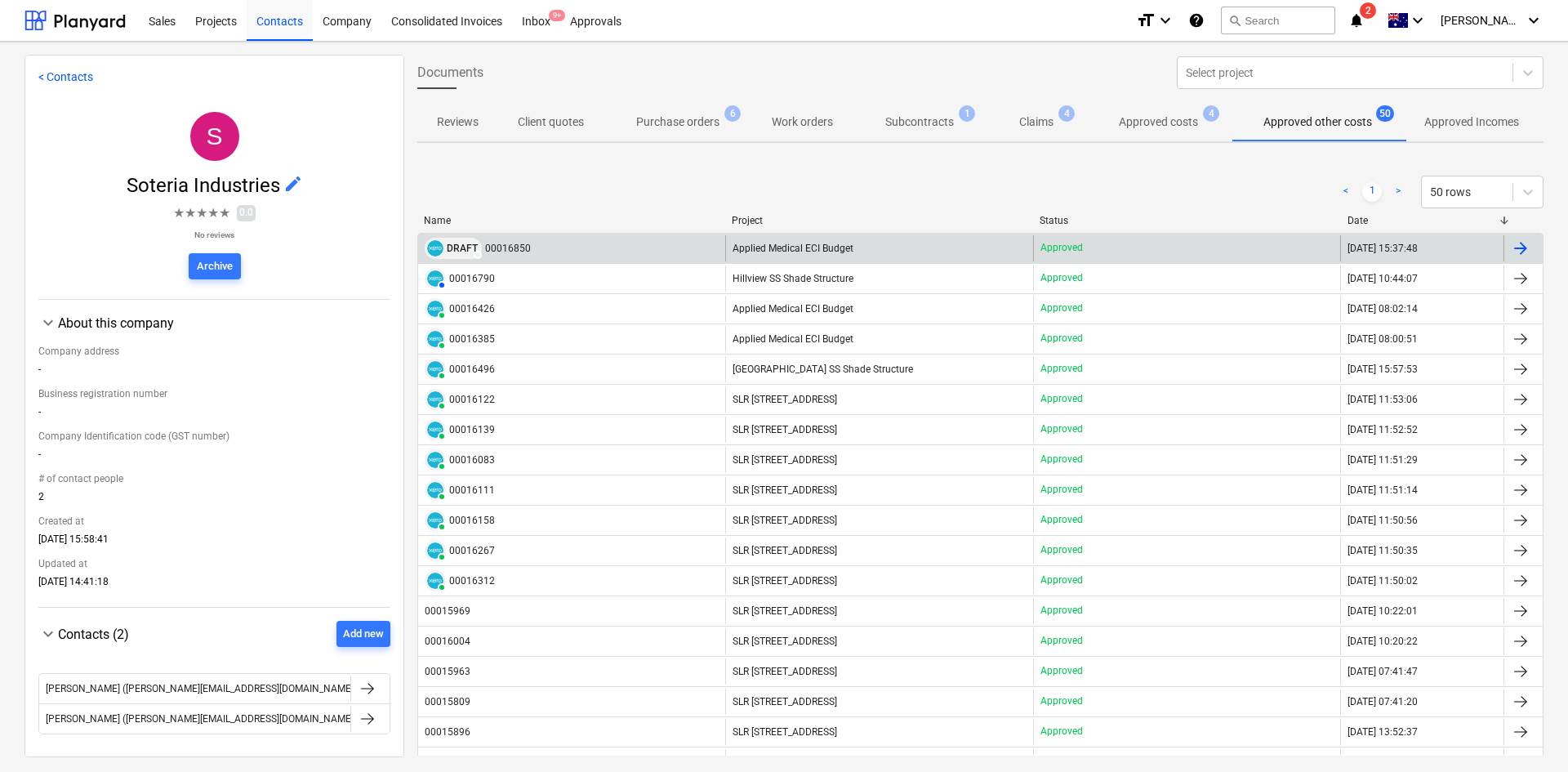
click at [433, 249] on img at bounding box center [435, 249] width 17 height 17
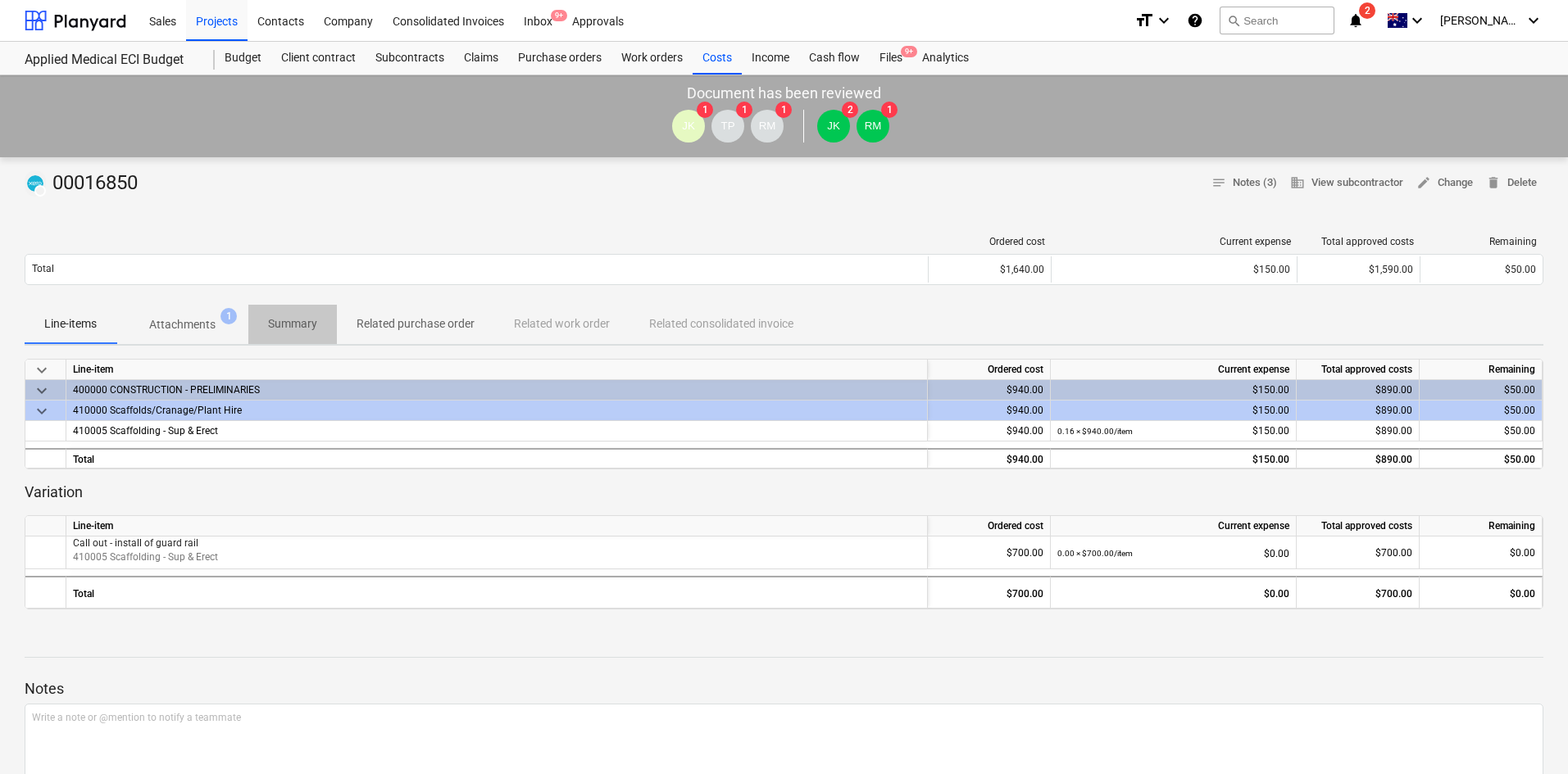
click at [302, 316] on p "Summary" at bounding box center [292, 323] width 49 height 17
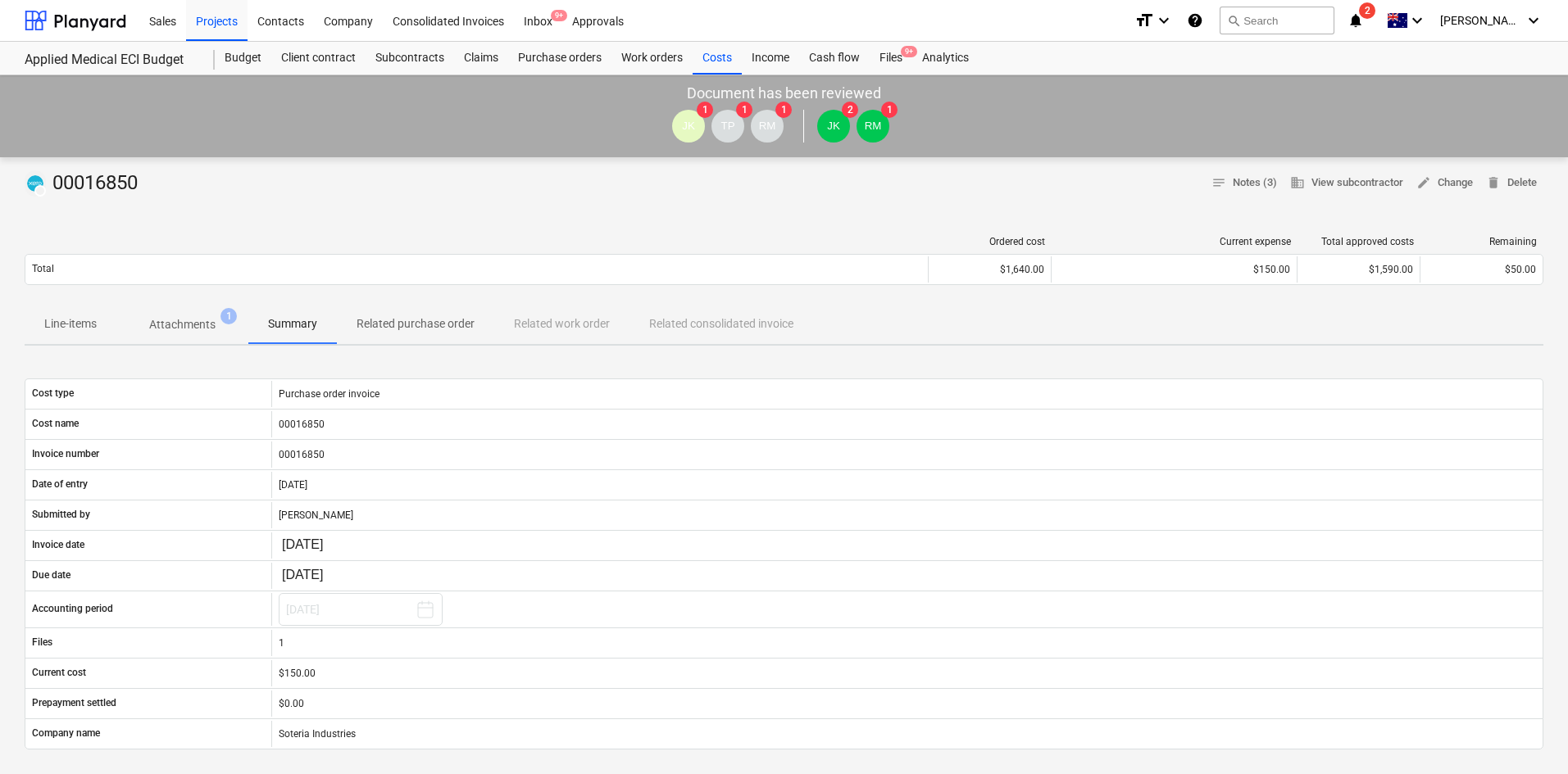
click at [176, 319] on p "Attachments" at bounding box center [182, 324] width 67 height 17
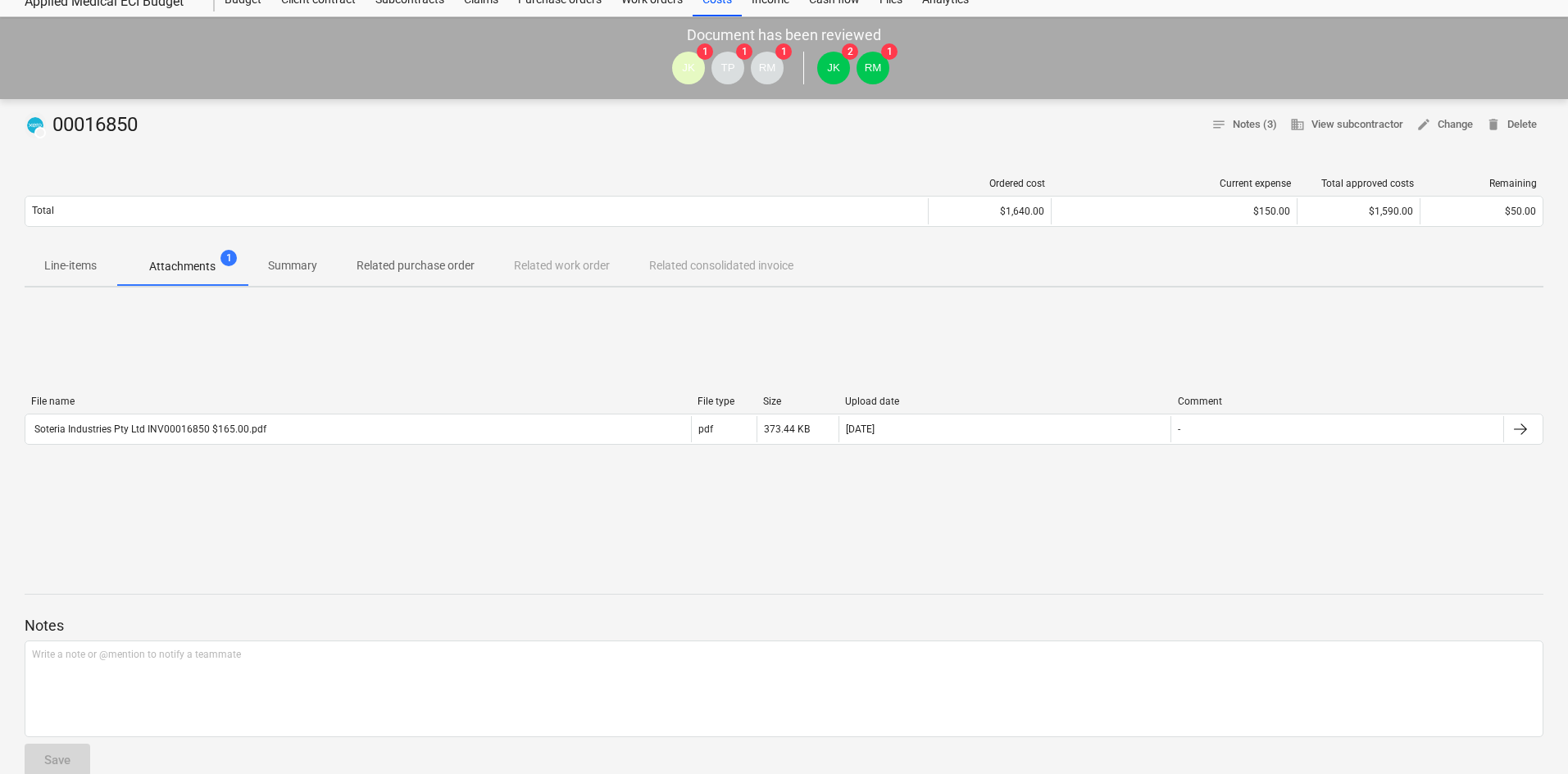
scroll to position [34, 0]
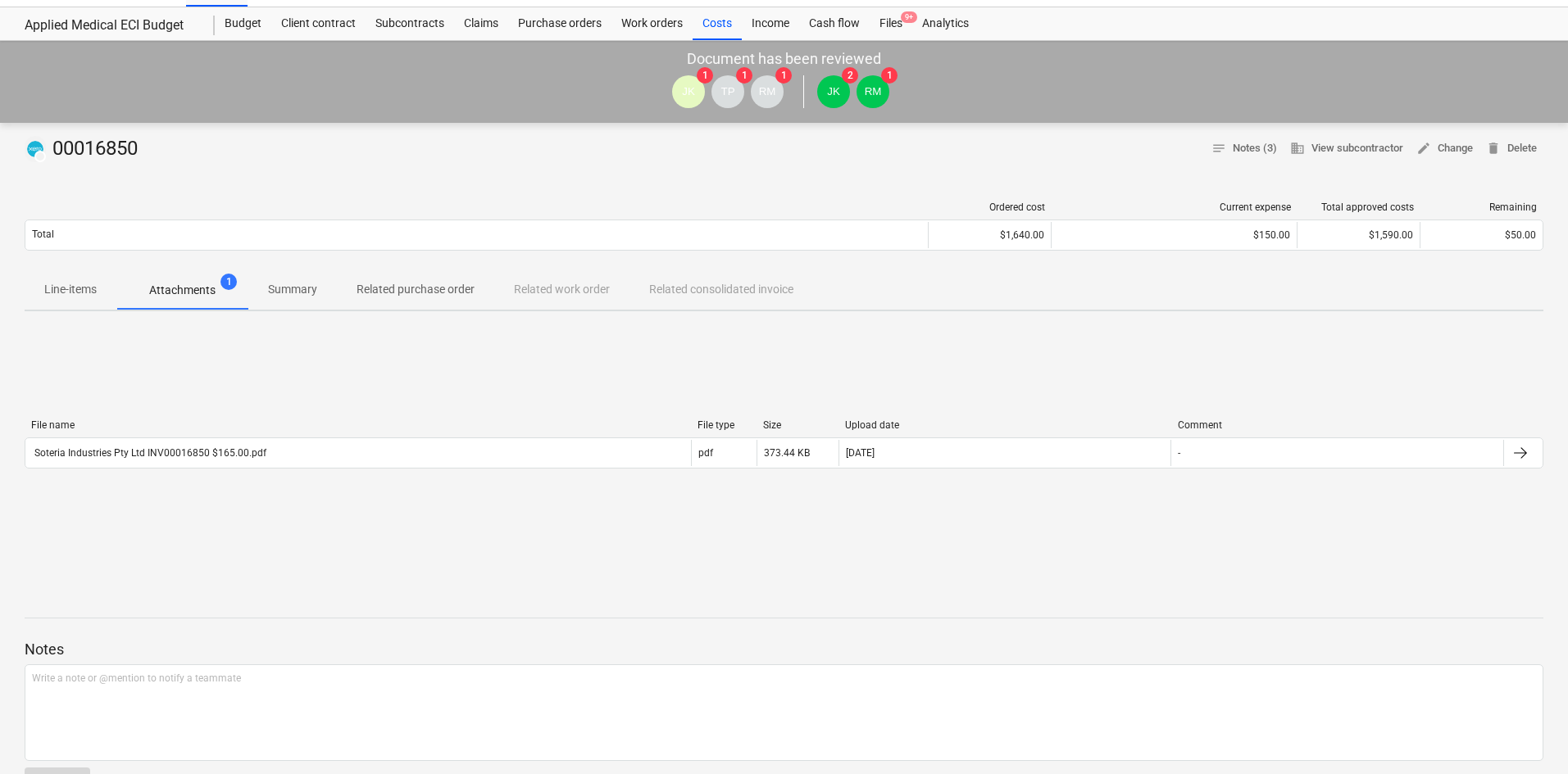
click at [295, 298] on p "Summary" at bounding box center [292, 289] width 49 height 17
